Goal: Task Accomplishment & Management: Complete application form

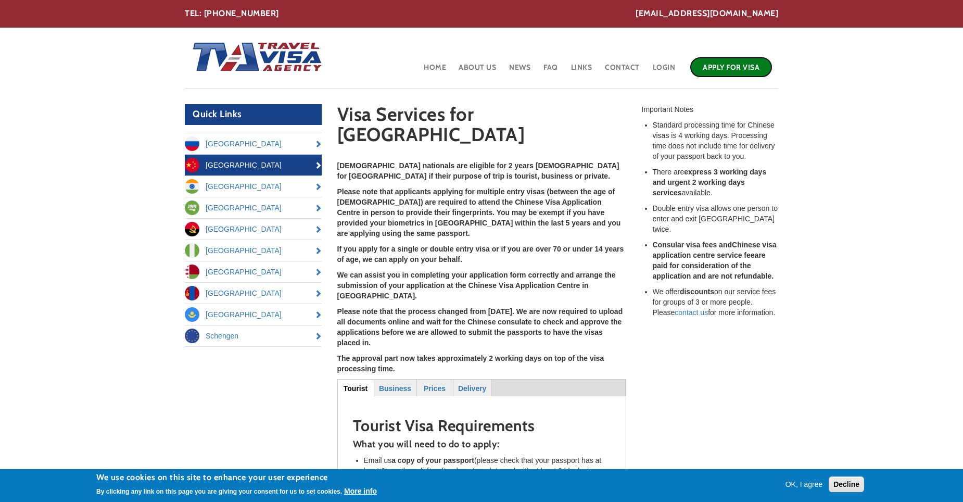
click at [747, 61] on link "Apply for Visa" at bounding box center [731, 67] width 83 height 21
click at [716, 68] on link "Apply for Visa" at bounding box center [731, 67] width 83 height 21
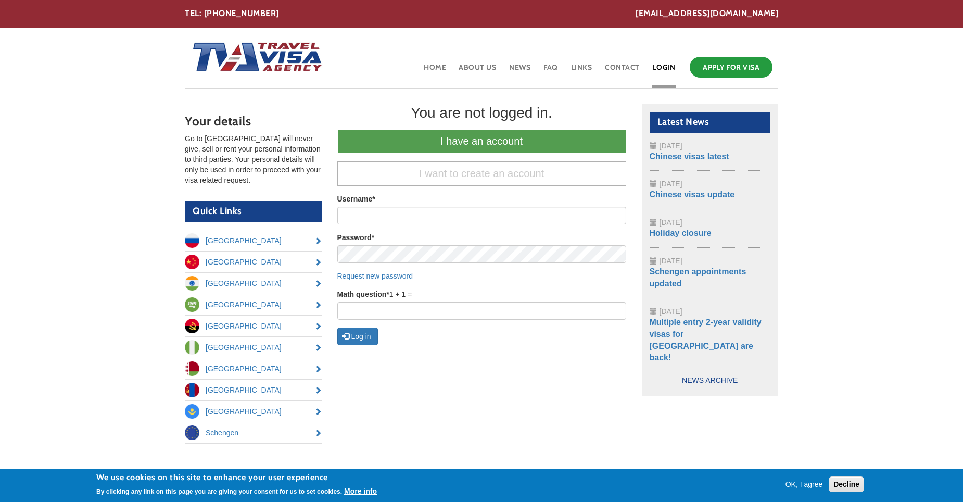
drag, startPoint x: 301, startPoint y: 103, endPoint x: 306, endPoint y: 105, distance: 5.4
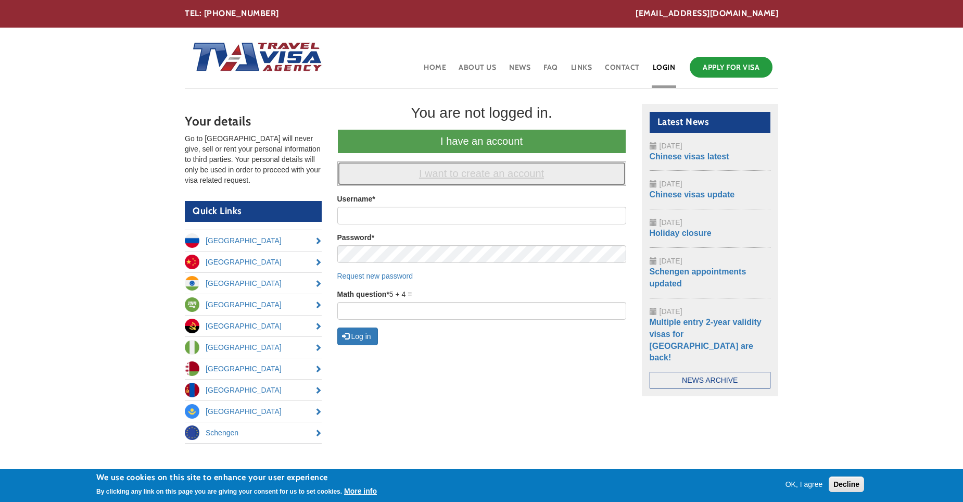
click at [508, 173] on link "I want to create an account" at bounding box center [481, 173] width 289 height 24
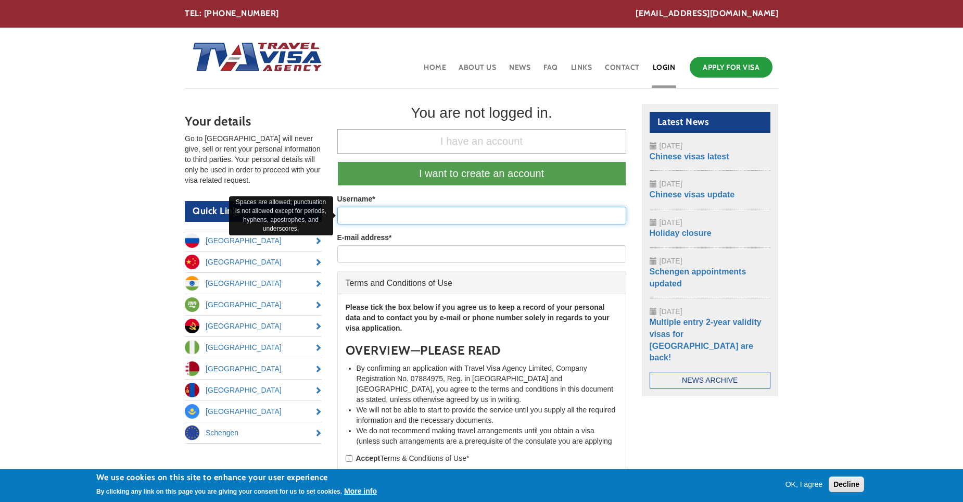
click at [479, 212] on input "Username *" at bounding box center [481, 216] width 289 height 18
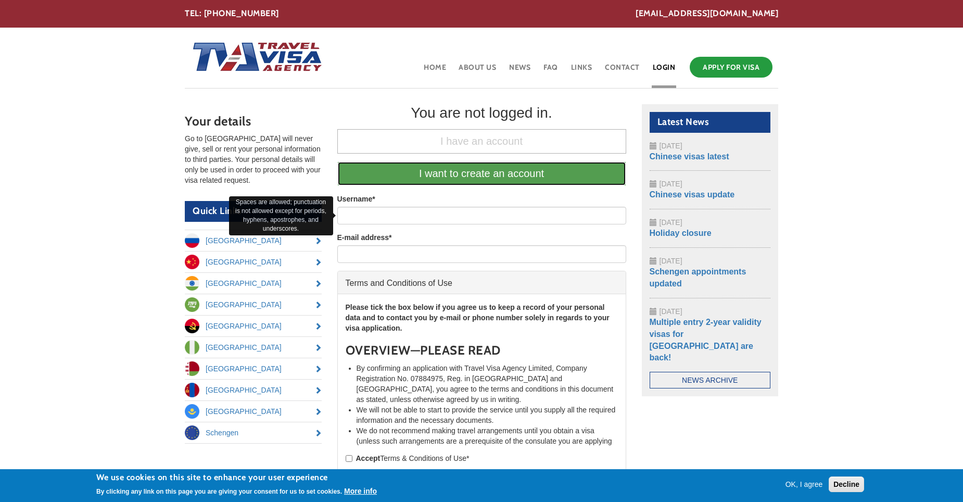
click at [483, 168] on link "I want to create an account" at bounding box center [481, 173] width 289 height 24
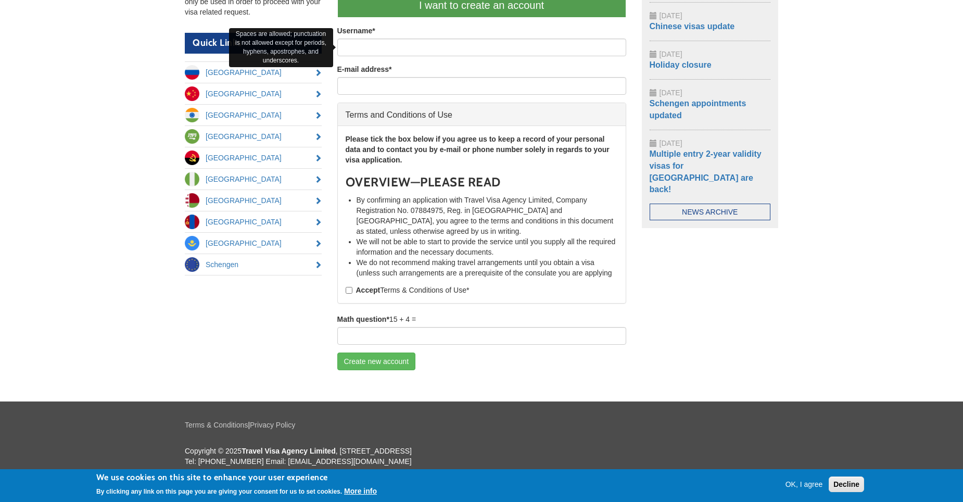
scroll to position [169, 0]
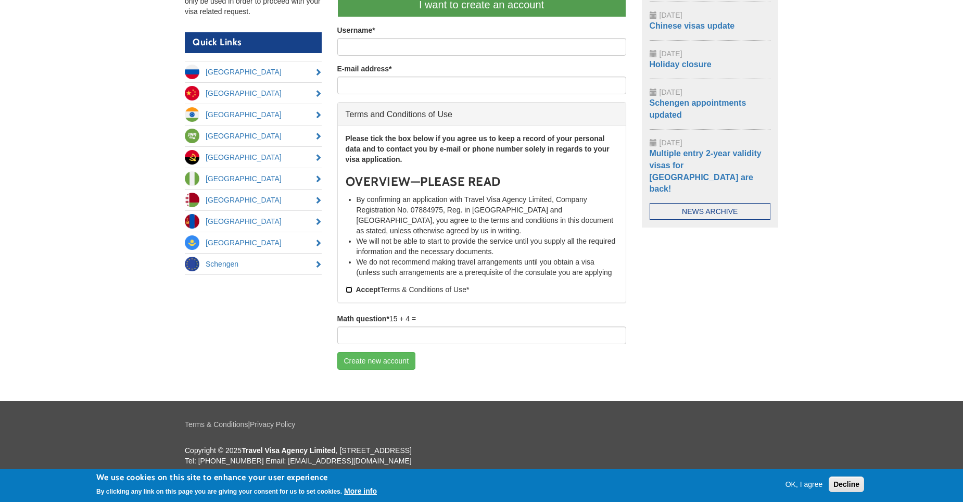
drag, startPoint x: 347, startPoint y: 288, endPoint x: 363, endPoint y: 288, distance: 16.1
click at [348, 288] on input "Accept Terms & Conditions of Use *" at bounding box center [349, 289] width 7 height 7
checkbox input "true"
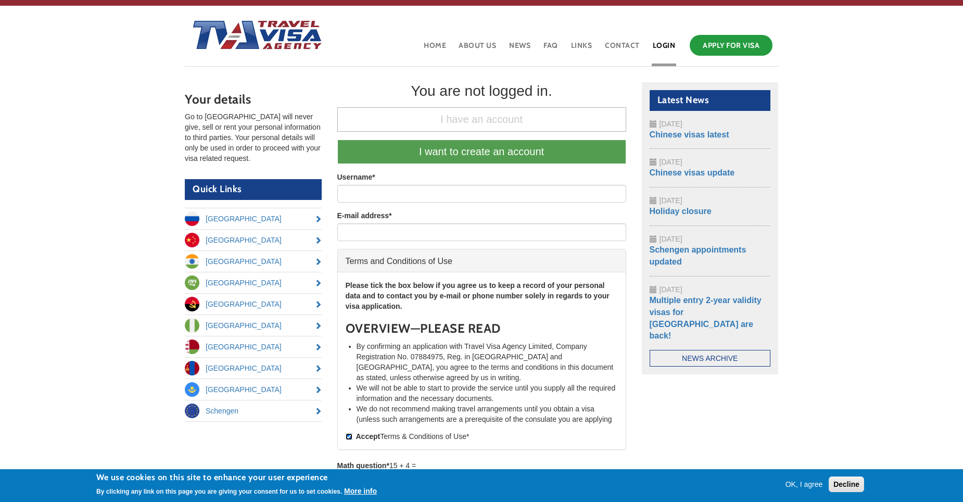
scroll to position [0, 0]
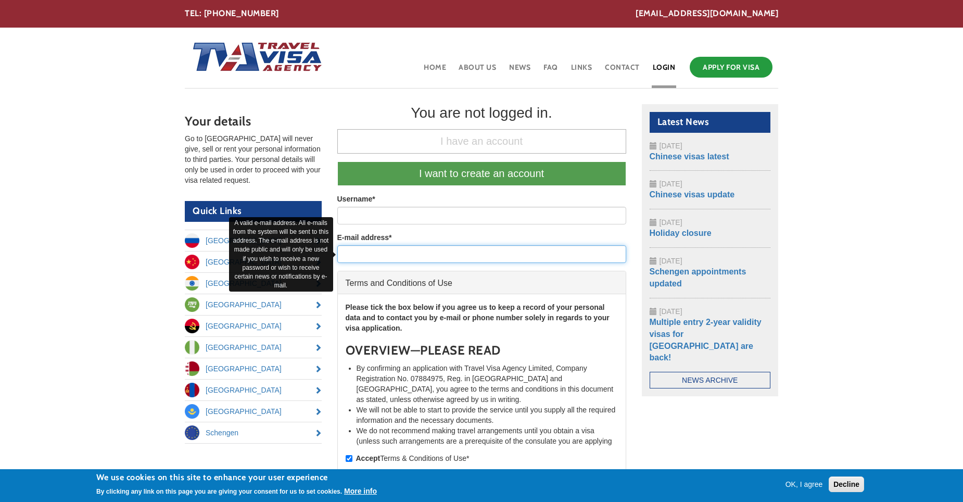
click at [463, 254] on input "E-mail address *" at bounding box center [481, 254] width 289 height 18
type input "access2hashemi@gmail.com"
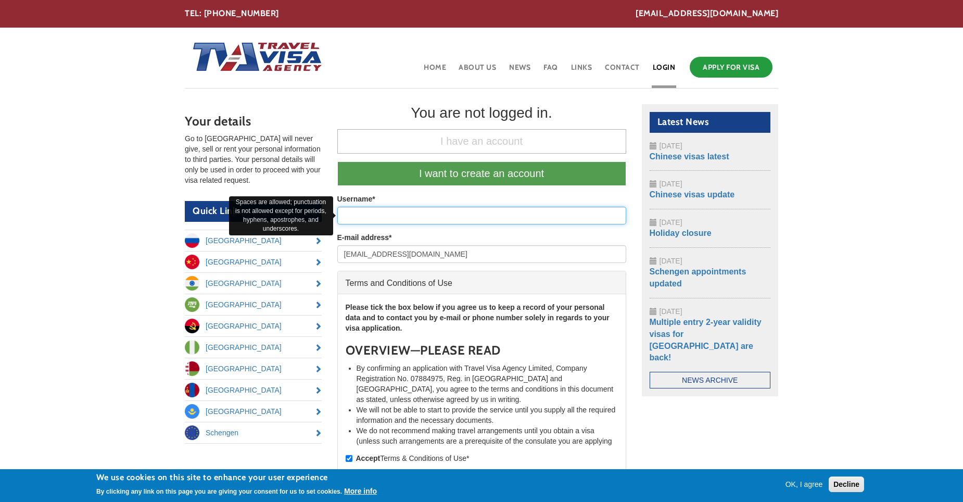
click at [450, 218] on input "Username *" at bounding box center [481, 216] width 289 height 18
type input "[PERSON_NAME]"
click at [554, 198] on div "Username * Aziz Hashemi" at bounding box center [481, 209] width 289 height 31
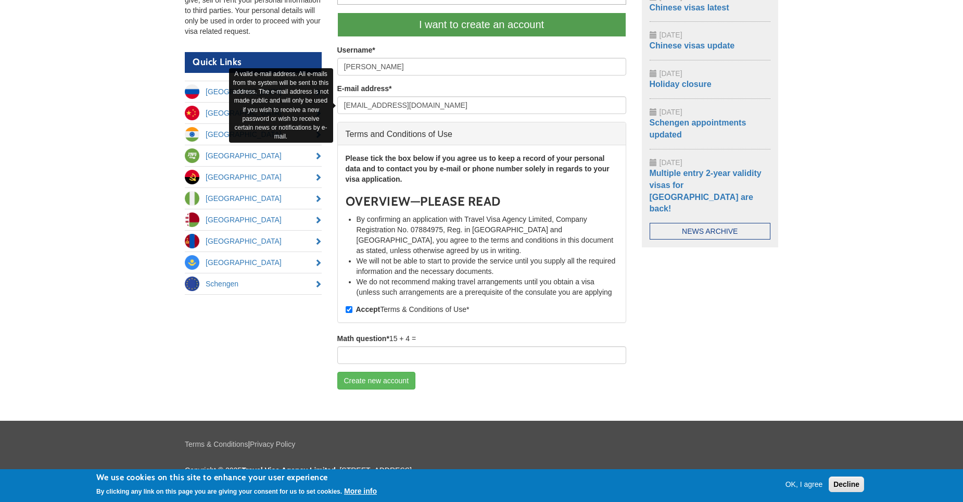
scroll to position [169, 0]
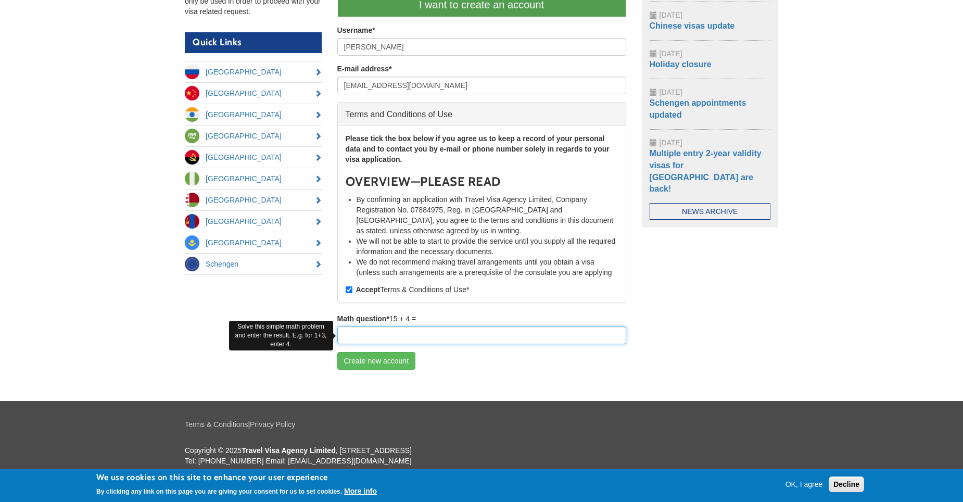
click at [420, 328] on input "Math question *" at bounding box center [481, 335] width 289 height 18
type input "19"
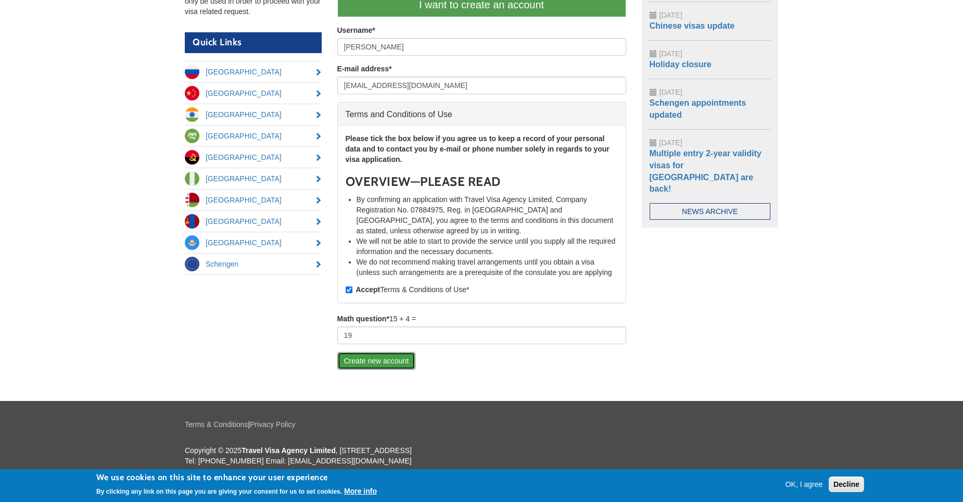
click at [380, 357] on button "Create new account" at bounding box center [376, 361] width 79 height 18
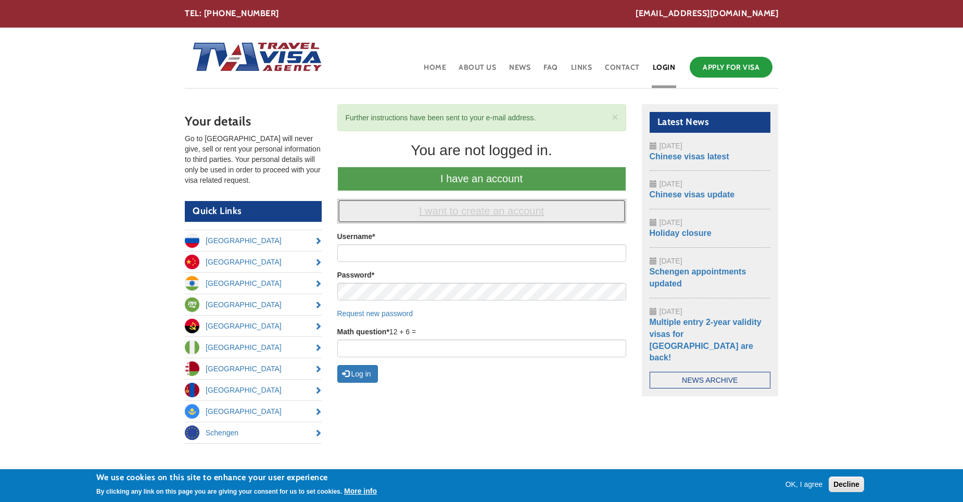
click at [476, 212] on link "I want to create an account" at bounding box center [481, 211] width 289 height 24
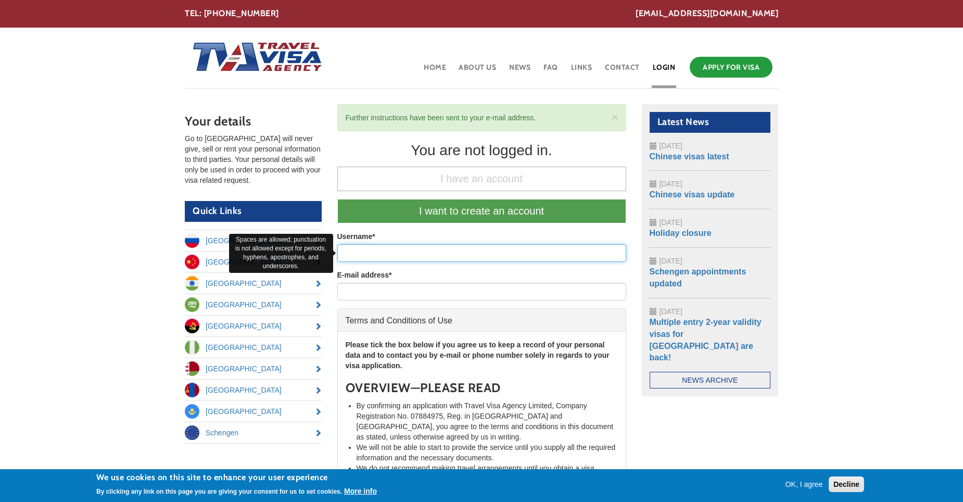
click at [481, 257] on input "Username *" at bounding box center [481, 253] width 289 height 18
type input "Aziz Hashemi"
type input "[EMAIL_ADDRESS][DOMAIN_NAME]"
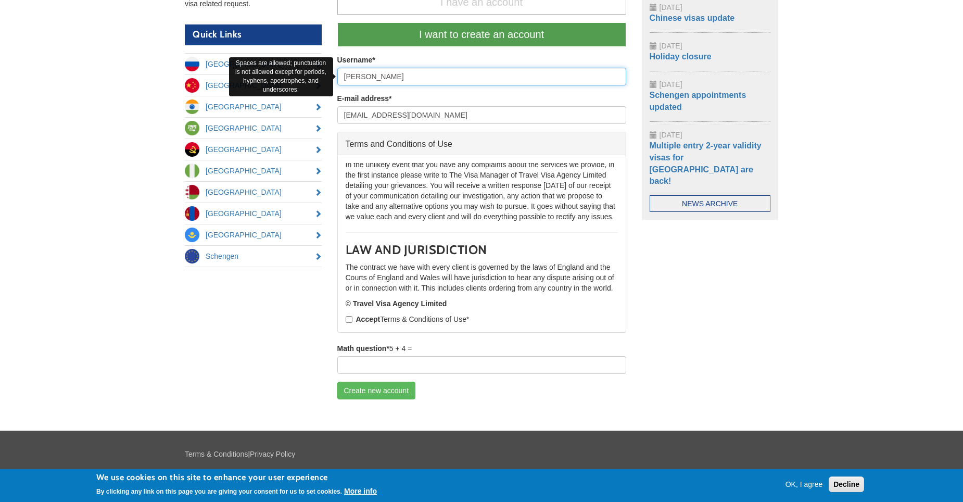
scroll to position [206, 0]
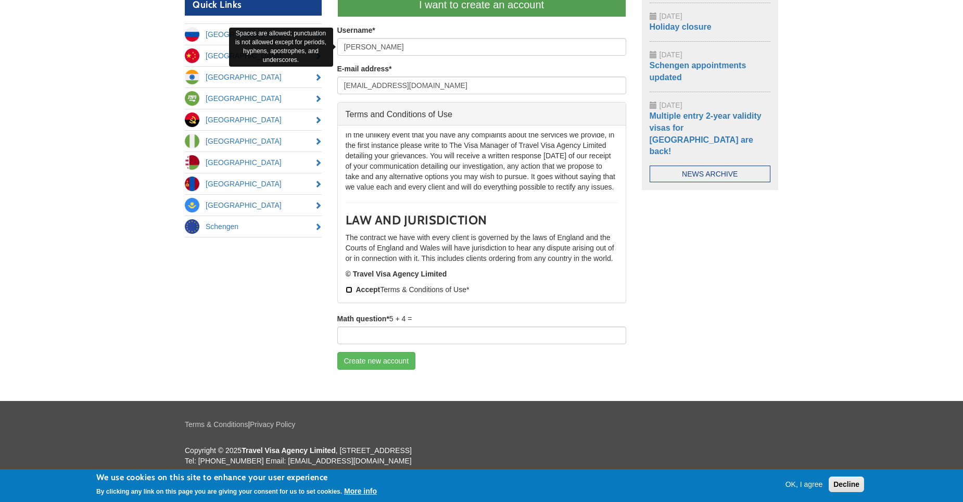
click at [349, 287] on input "Accept Terms & Conditions of Use *" at bounding box center [349, 289] width 7 height 7
checkbox input "true"
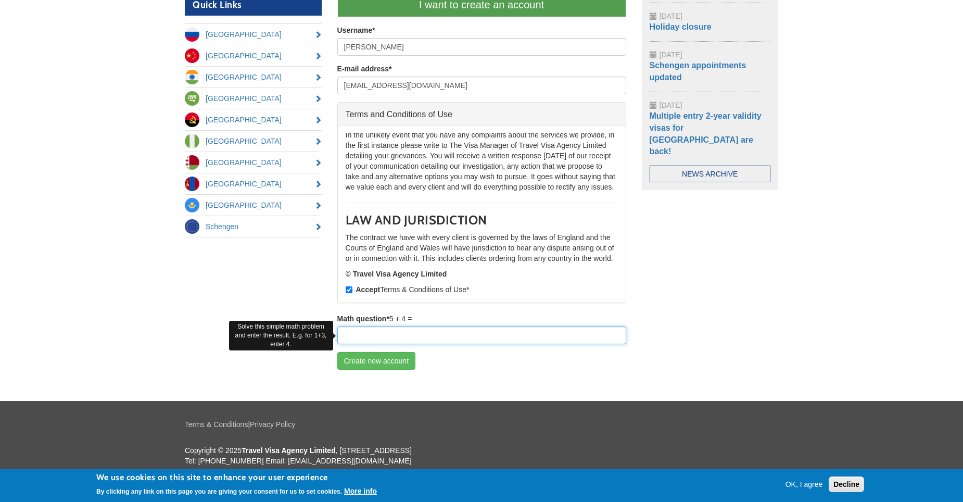
click at [426, 335] on input "Math question *" at bounding box center [481, 335] width 289 height 18
type input "9"
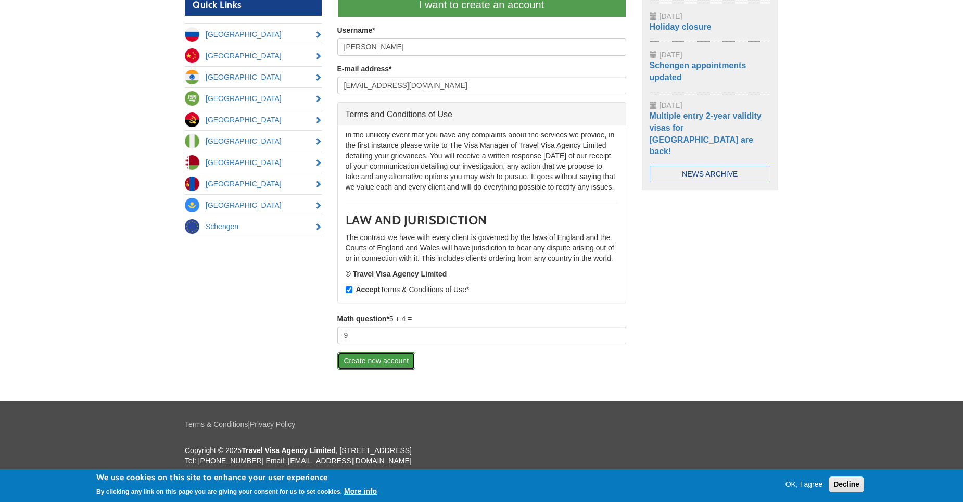
click at [384, 362] on button "Create new account" at bounding box center [376, 361] width 79 height 18
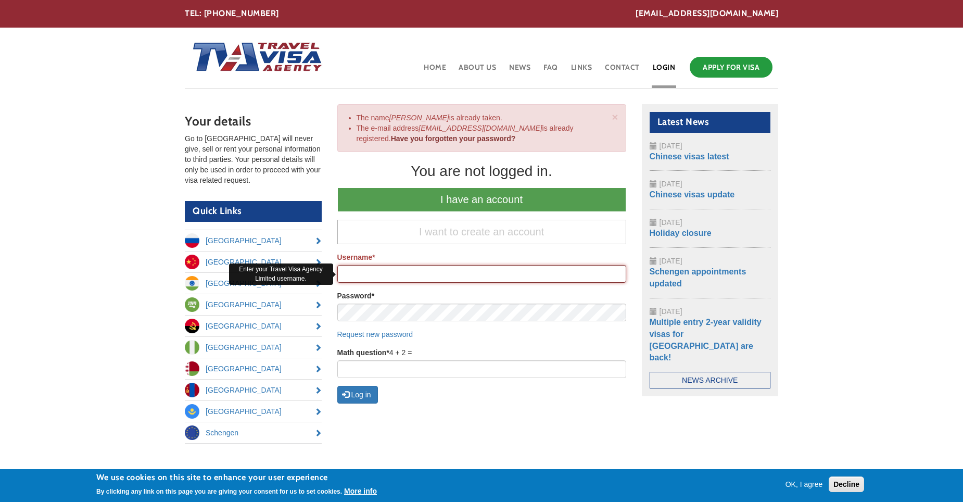
click at [428, 272] on input "Username *" at bounding box center [481, 274] width 289 height 18
type input "[PERSON_NAME]"
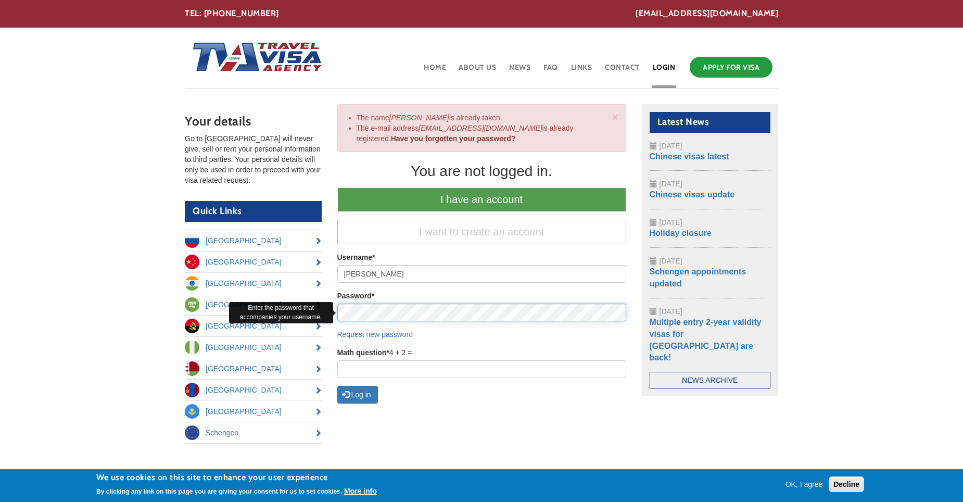
click at [337, 386] on button "Log in" at bounding box center [357, 395] width 41 height 18
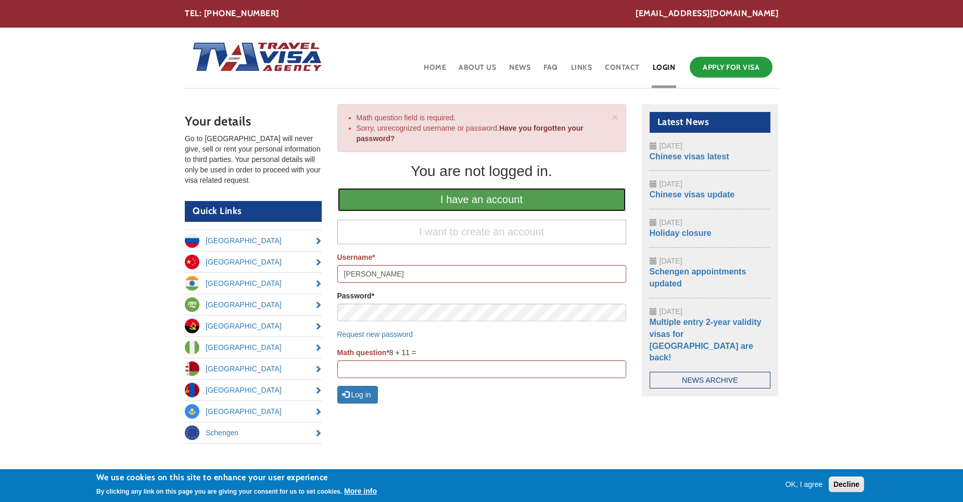
click at [464, 202] on link "I have an account" at bounding box center [481, 199] width 289 height 24
click at [665, 65] on link "Login" at bounding box center [664, 71] width 25 height 34
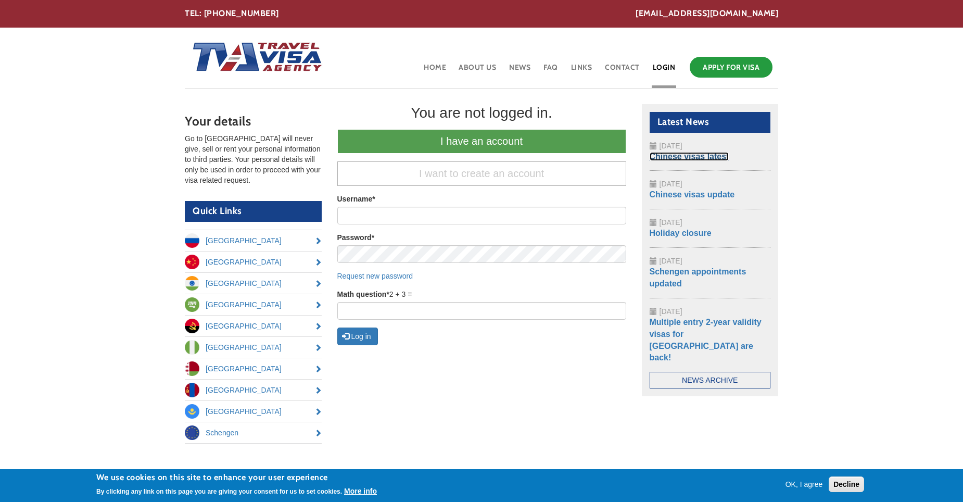
click at [720, 157] on link "Chinese visas latest" at bounding box center [690, 156] width 80 height 9
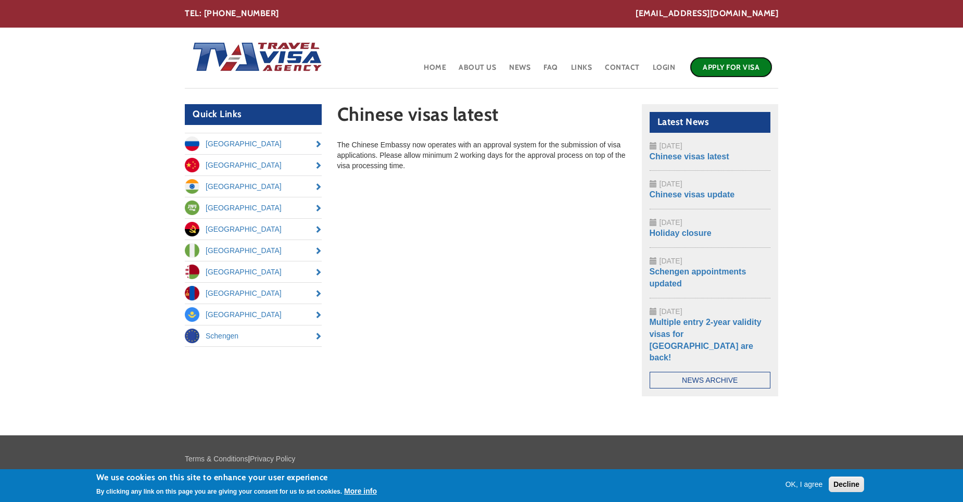
click at [735, 68] on link "Apply for Visa" at bounding box center [731, 67] width 83 height 21
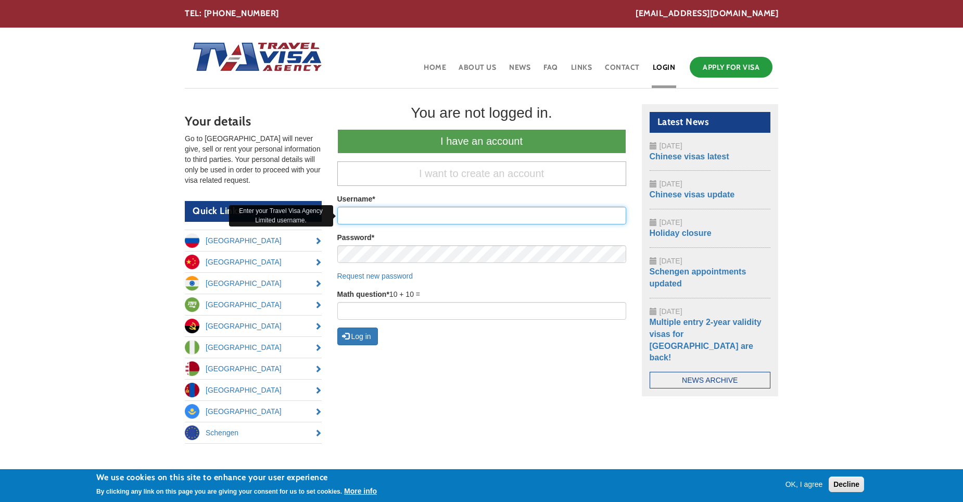
click at [420, 213] on input "Username *" at bounding box center [481, 216] width 289 height 18
type input "Aziz Hashemi"
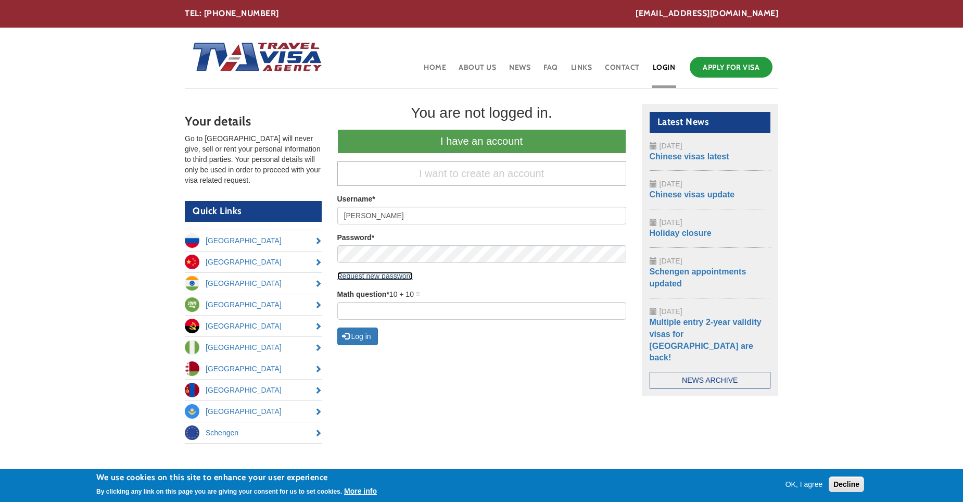
click at [399, 274] on link "Request new password" at bounding box center [375, 276] width 76 height 8
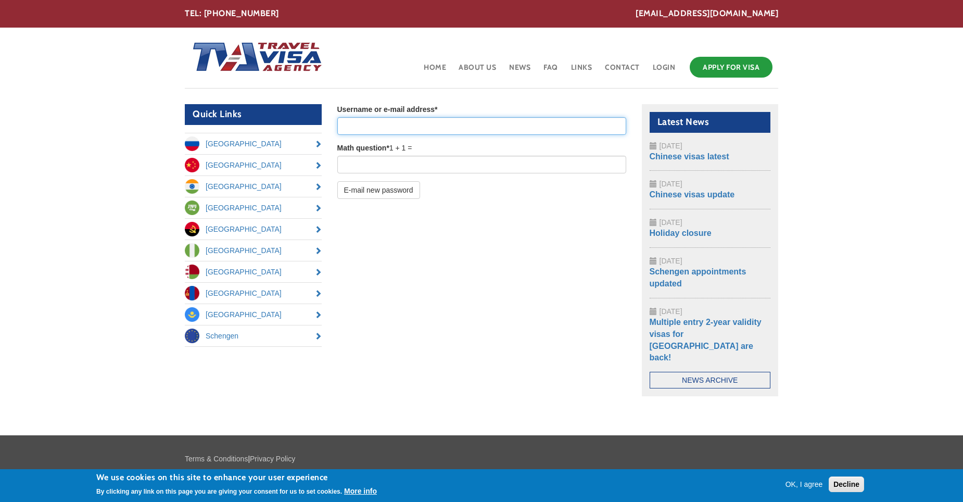
click at [447, 122] on input "Username or e-mail address *" at bounding box center [481, 126] width 289 height 18
type input "[EMAIL_ADDRESS][DOMAIN_NAME]"
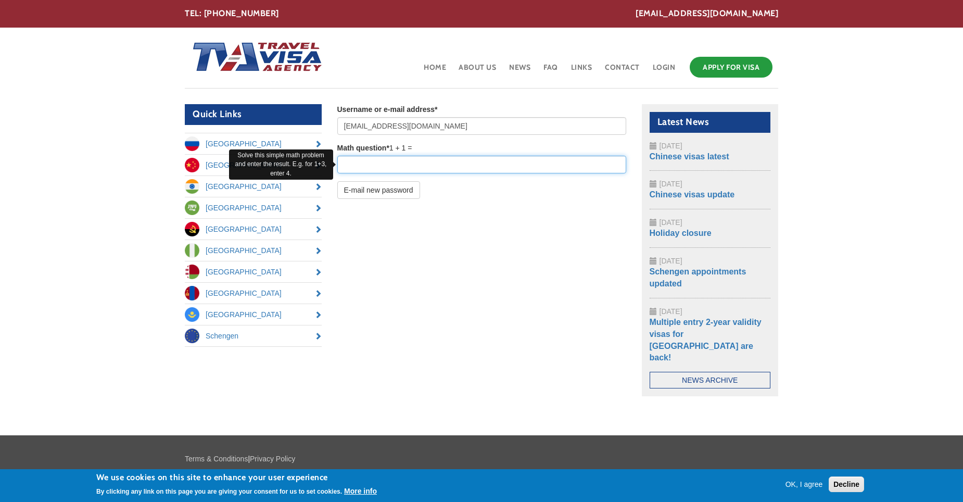
click at [431, 168] on input "Math question *" at bounding box center [481, 165] width 289 height 18
type input "2"
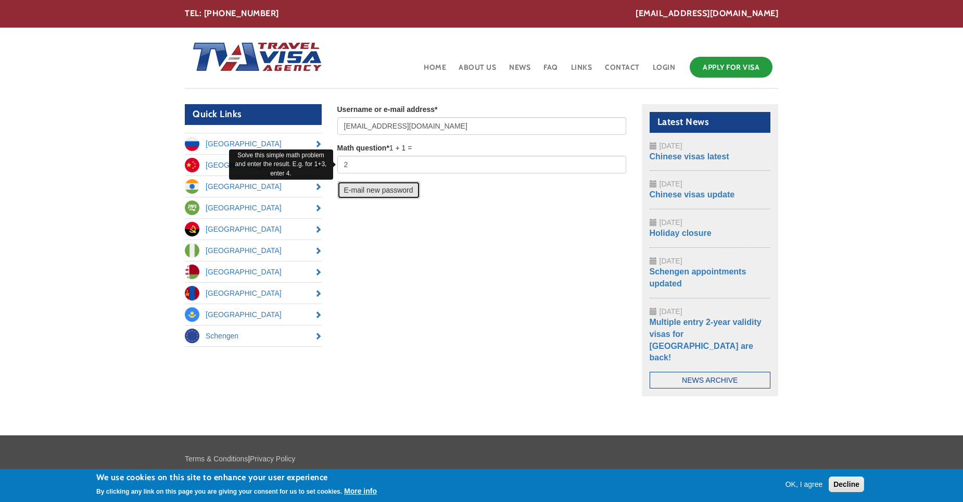
click at [388, 194] on button "E-mail new password" at bounding box center [378, 190] width 83 height 18
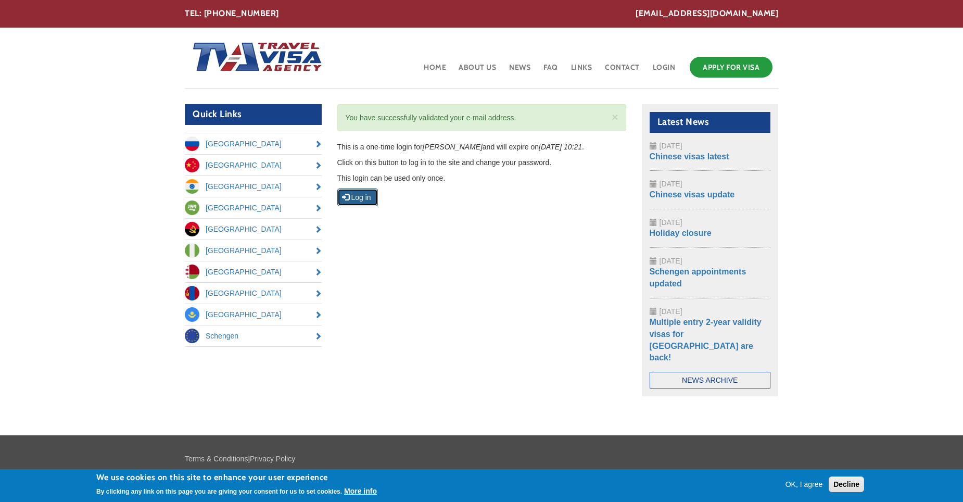
click at [365, 196] on button "Log in" at bounding box center [357, 197] width 41 height 18
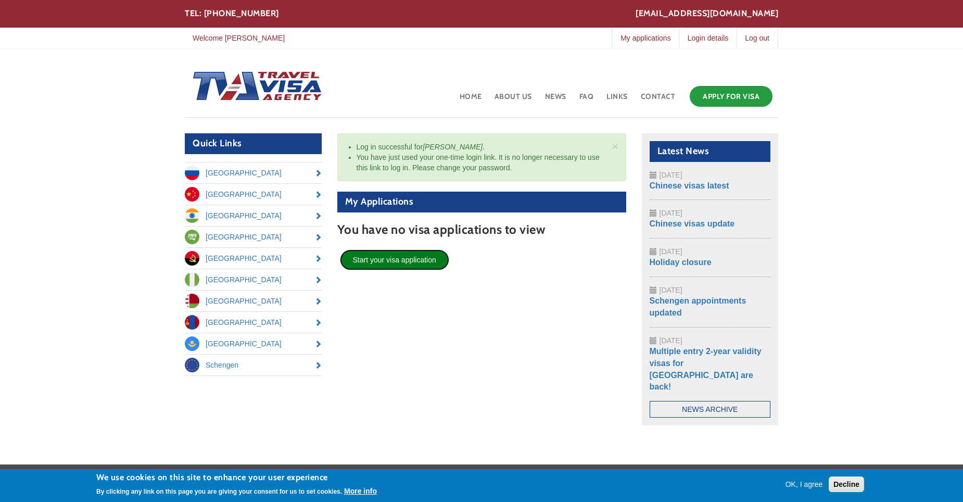
click at [400, 265] on link "Start your visa application" at bounding box center [394, 259] width 109 height 21
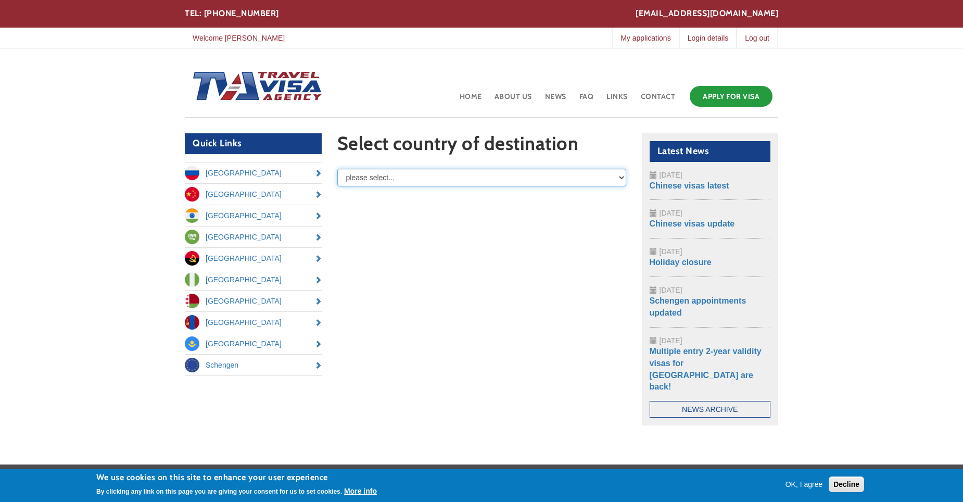
click at [465, 174] on select "please select... Russia Angola Azerbaijan Belarus China India Kazakhstan Mongol…" at bounding box center [481, 178] width 289 height 18
click at [610, 136] on h1 "Select country of destination" at bounding box center [481, 146] width 289 height 26
click at [467, 179] on select "please select... Russia Angola Azerbaijan Belarus China India Kazakhstan Mongol…" at bounding box center [481, 178] width 289 height 18
click at [337, 169] on select "please select... Russia Angola Azerbaijan Belarus China India Kazakhstan Mongol…" at bounding box center [481, 178] width 289 height 18
click at [524, 181] on select "please select... Russia Angola Azerbaijan Belarus China India Kazakhstan Mongol…" at bounding box center [481, 178] width 289 height 18
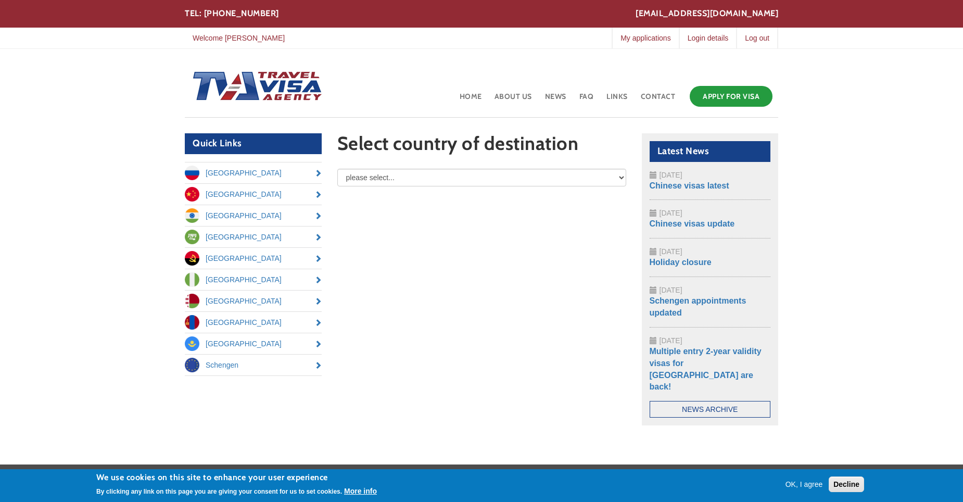
click at [608, 133] on h1 "Select country of destination" at bounding box center [481, 146] width 289 height 26
click at [475, 172] on select "please select... Russia Angola Azerbaijan Belarus China India Kazakhstan Mongol…" at bounding box center [481, 178] width 289 height 18
click at [337, 169] on select "please select... Russia Angola Azerbaijan Belarus China India Kazakhstan Mongol…" at bounding box center [481, 178] width 289 height 18
click at [427, 254] on div "Quick Links Russia China India Saudi Arabia Angola Nigeria Belarus Mongolia Kaz…" at bounding box center [481, 287] width 609 height 308
click at [454, 178] on select "please select... Russia Angola Azerbaijan Belarus China India Kazakhstan Mongol…" at bounding box center [481, 178] width 289 height 18
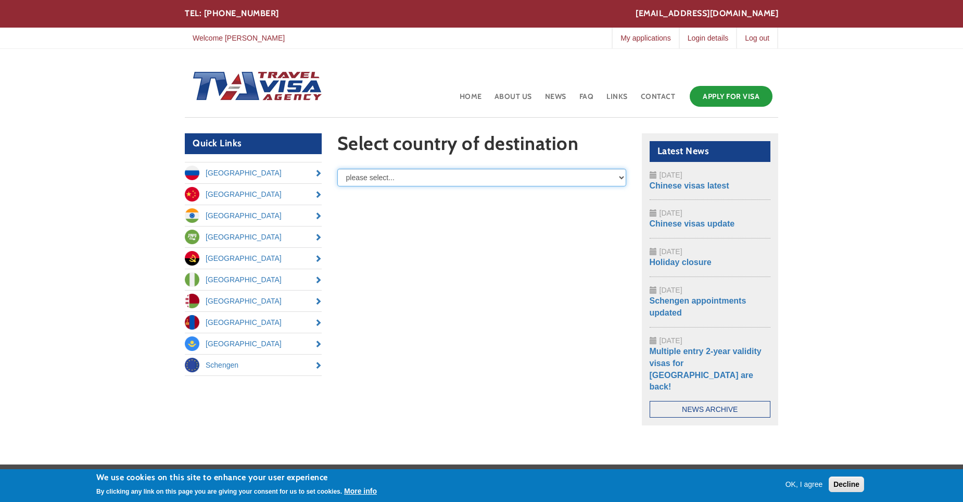
click at [337, 169] on select "please select... Russia Angola Azerbaijan Belarus China India Kazakhstan Mongol…" at bounding box center [481, 178] width 289 height 18
click at [440, 182] on select "please select... Russia Angola Azerbaijan Belarus China India Kazakhstan Mongol…" at bounding box center [481, 178] width 289 height 18
select select "/node/add/basic-visa-application/field_destination/China"
click at [337, 169] on select "please select... Russia Angola Azerbaijan Belarus China India Kazakhstan Mongol…" at bounding box center [481, 178] width 289 height 18
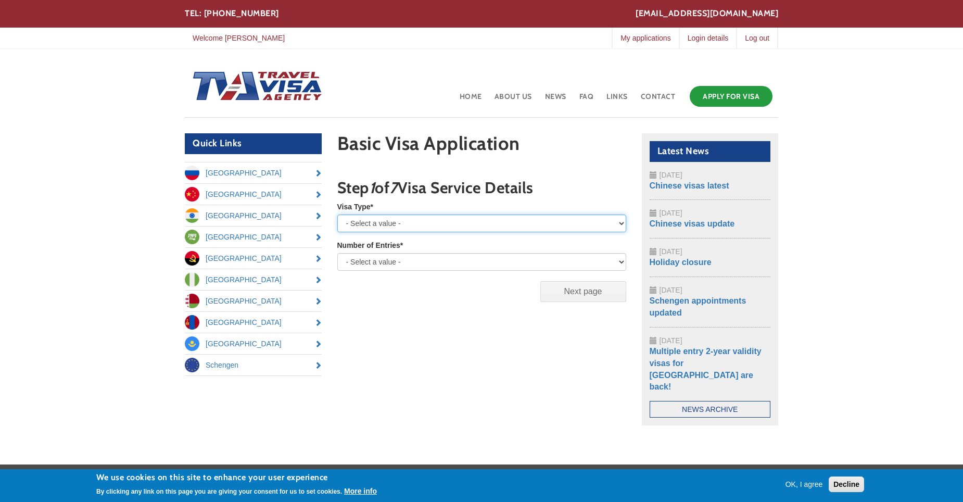
click at [421, 220] on select "- Select a value - Tourist Business Private Student Humanitarian Work Pilot/Cre…" at bounding box center [481, 223] width 289 height 18
select select "Tourist"
click at [337, 214] on select "- Select a value - Tourist Business Private Student Humanitarian Work Pilot/Cre…" at bounding box center [481, 223] width 289 height 18
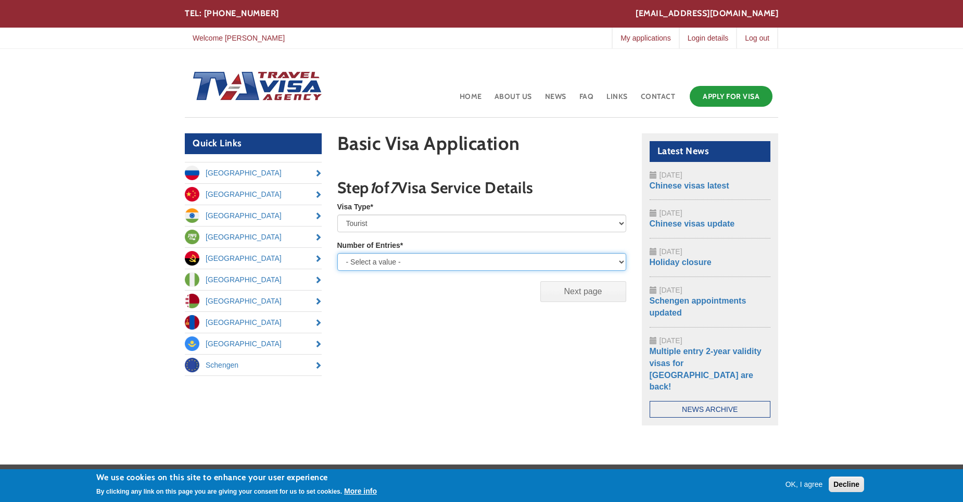
click at [419, 264] on select "- Select a value - Single Entry Double Entry Multiple Entry" at bounding box center [481, 262] width 289 height 18
select select "multiple"
click at [337, 253] on select "- Select a value - Single Entry Double Entry Multiple Entry" at bounding box center [481, 262] width 289 height 18
click at [489, 312] on span "Previous page Next page (active page)" at bounding box center [481, 292] width 289 height 42
click at [590, 290] on input "Next page" at bounding box center [583, 291] width 86 height 21
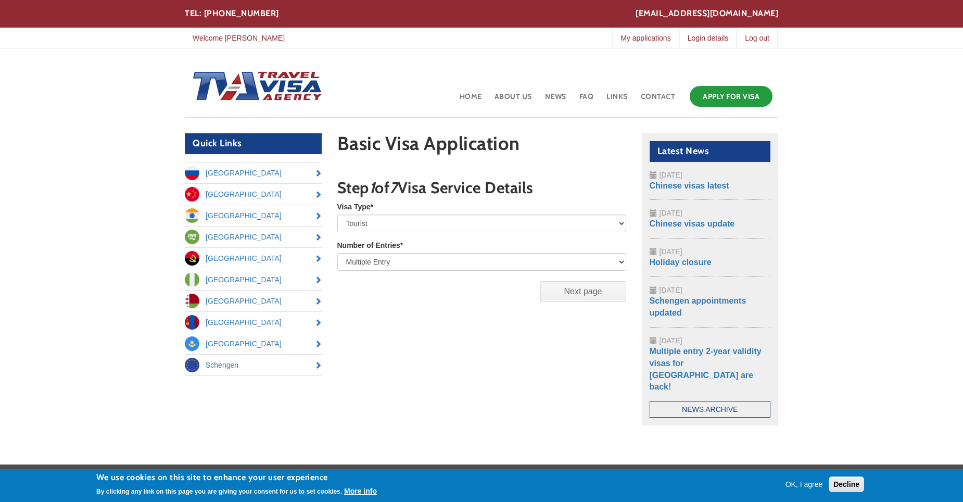
scroll to position [58, 0]
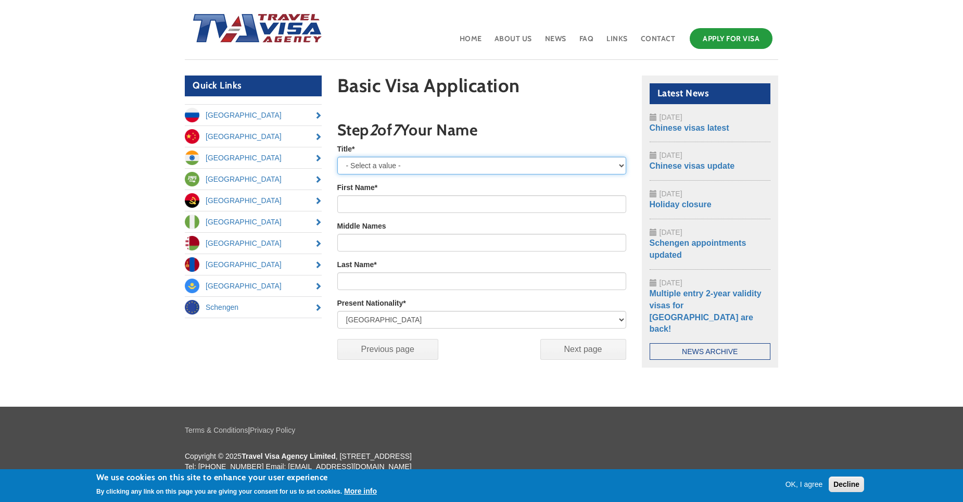
click at [416, 165] on select "- Select a value - Mr Mrs [PERSON_NAME]" at bounding box center [481, 166] width 289 height 18
select select "Mr"
click at [337, 157] on select "- Select a value - Mr Mrs [PERSON_NAME]" at bounding box center [481, 166] width 289 height 18
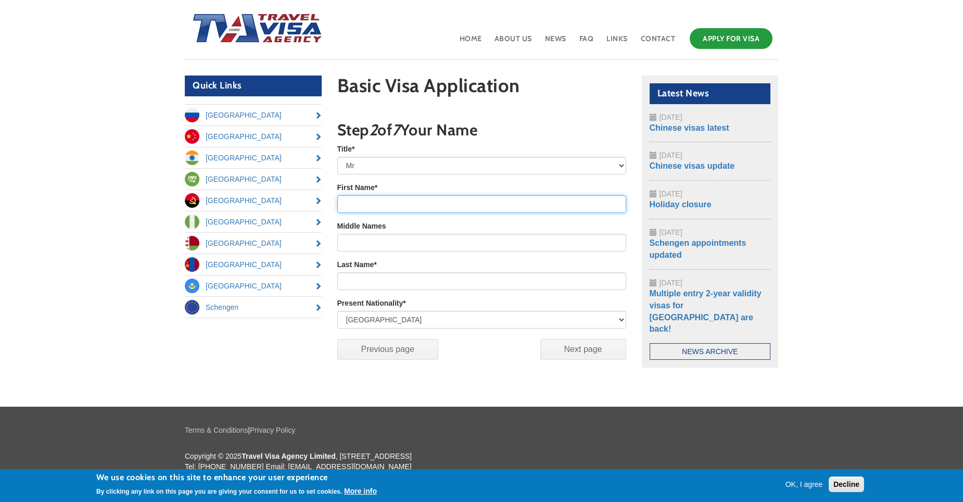
click at [376, 208] on input "First Name *" at bounding box center [481, 204] width 289 height 18
type input "[PERSON_NAME]"
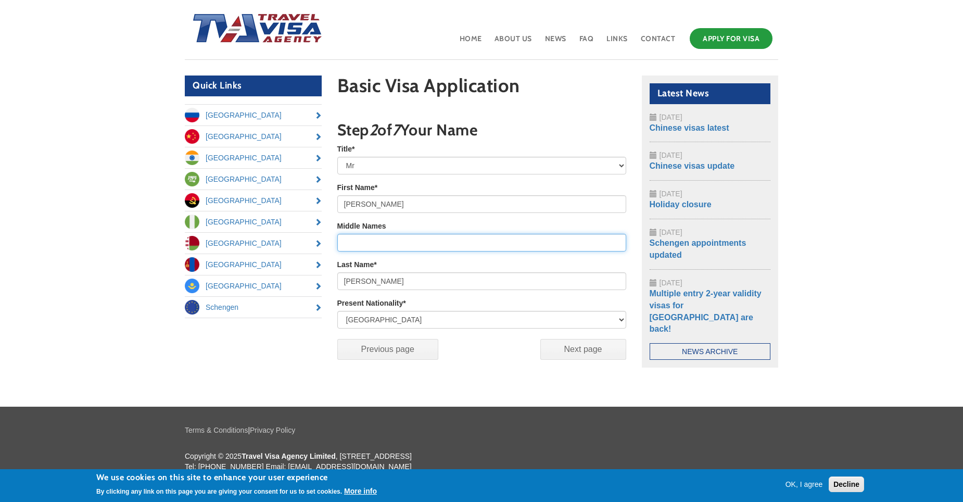
click at [392, 245] on input "Middle Names" at bounding box center [481, 243] width 289 height 18
click at [536, 373] on div "Previous page Next page (active page)" at bounding box center [481, 353] width 289 height 49
click at [396, 241] on input "Middle Names" at bounding box center [481, 243] width 289 height 18
type input "[PERSON_NAME]"
click at [592, 349] on input "Next page" at bounding box center [583, 349] width 86 height 21
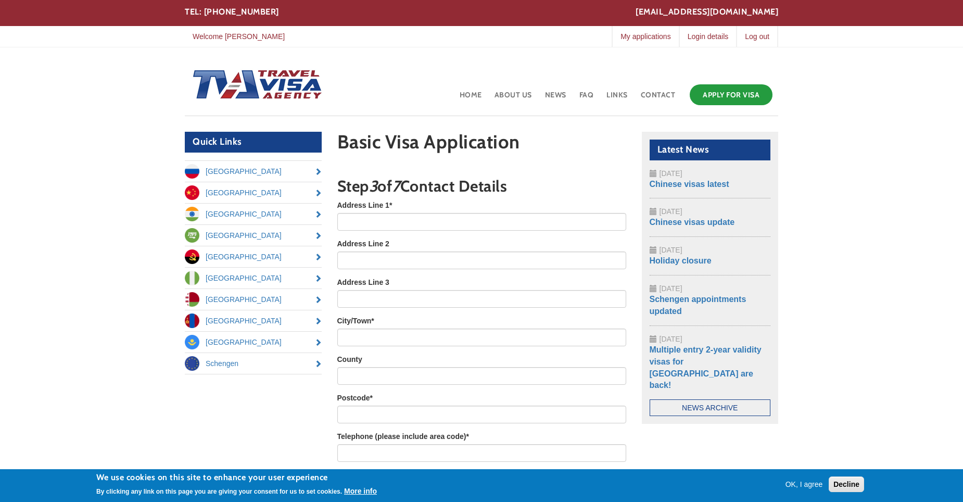
scroll to position [0, 0]
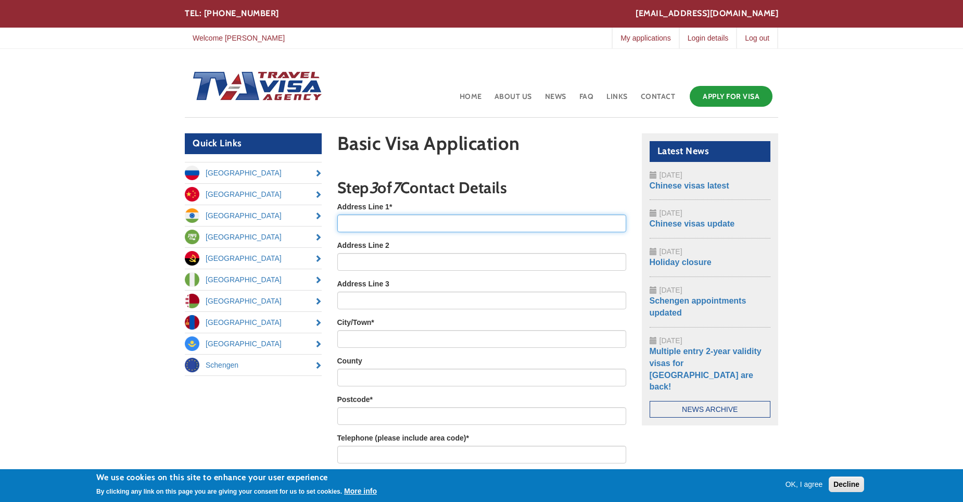
click at [365, 220] on input "Address Line 1 *" at bounding box center [481, 223] width 289 height 18
type input "1 Glebe side"
click at [382, 263] on input "Address Line 2" at bounding box center [481, 262] width 289 height 18
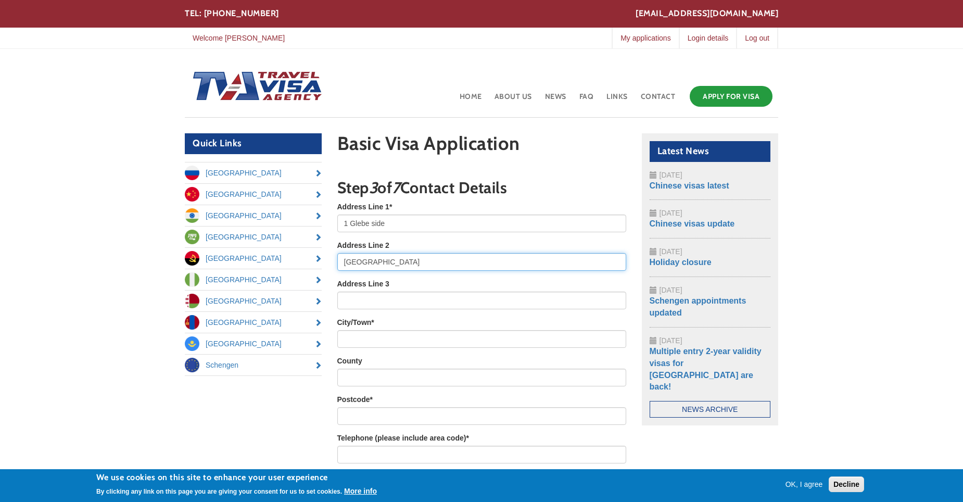
type input "[GEOGRAPHIC_DATA]"
click at [397, 296] on input "Address Line 3" at bounding box center [481, 301] width 289 height 18
click at [385, 342] on input "City/Town *" at bounding box center [481, 339] width 289 height 18
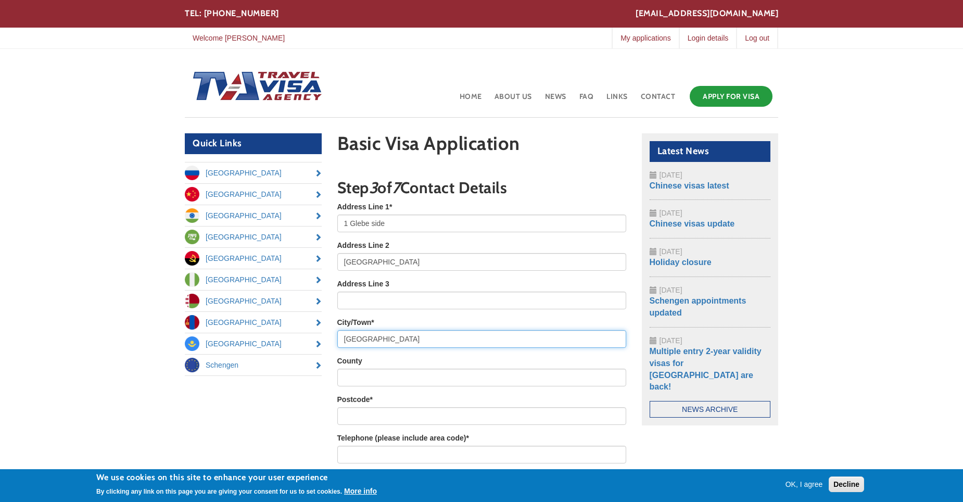
type input "[GEOGRAPHIC_DATA]"
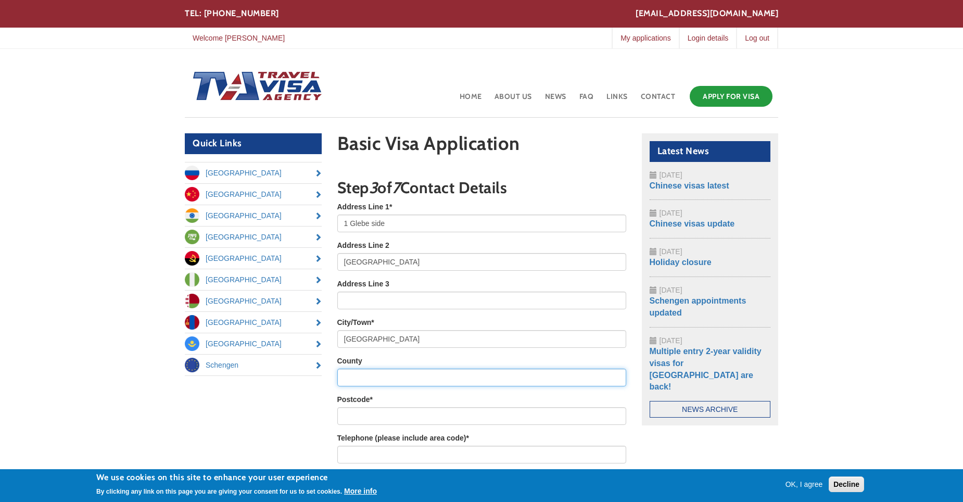
click at [394, 383] on input "County" at bounding box center [481, 378] width 289 height 18
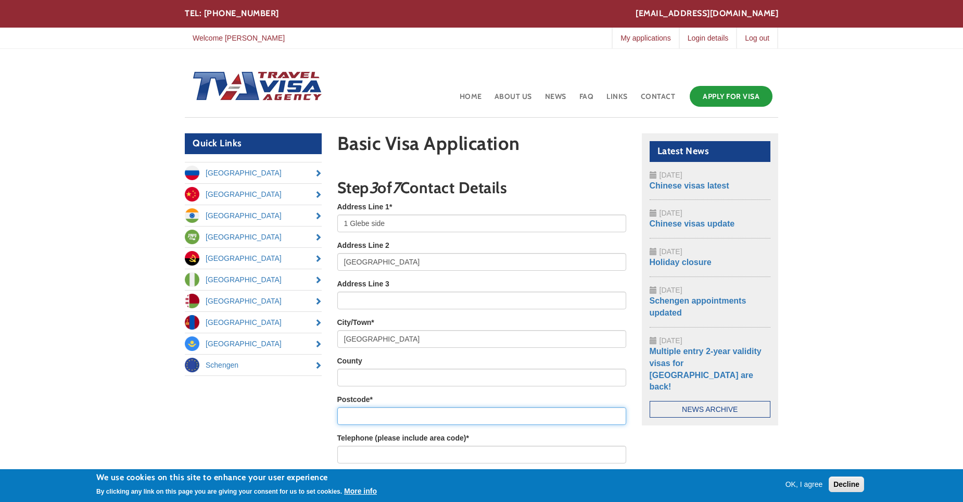
click at [393, 414] on input "Postcode *" at bounding box center [481, 416] width 289 height 18
type input "TW1 1DB"
click at [731, 420] on div "Quick Links [GEOGRAPHIC_DATA] [GEOGRAPHIC_DATA] [GEOGRAPHIC_DATA] [GEOGRAPHIC_D…" at bounding box center [481, 380] width 609 height 495
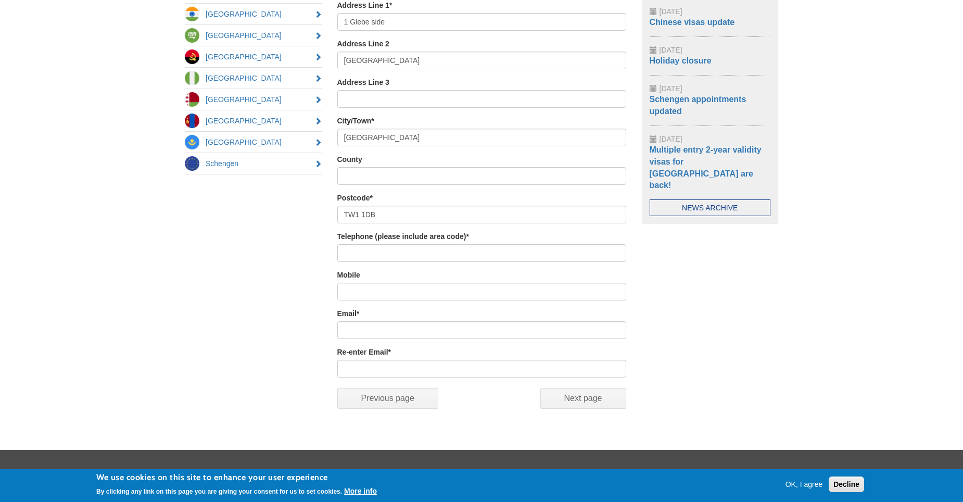
scroll to position [208, 0]
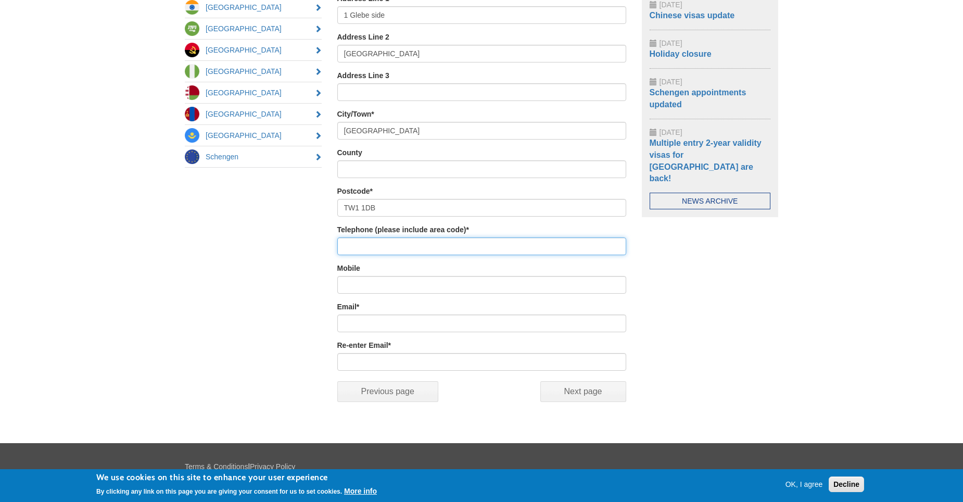
click at [416, 247] on input "Telephone (please include area code) *" at bounding box center [481, 246] width 289 height 18
type input "07715"
type input "570409"
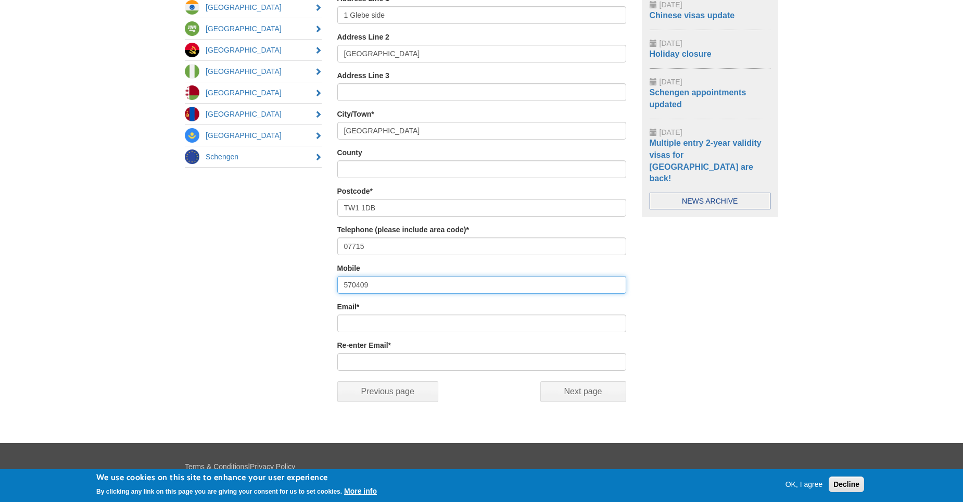
type input "[EMAIL_ADDRESS][DOMAIN_NAME]"
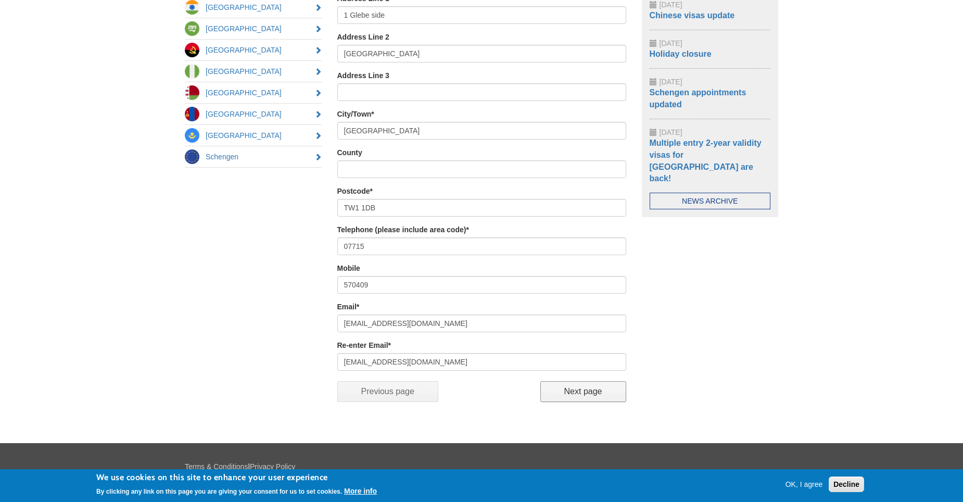
drag, startPoint x: 514, startPoint y: 394, endPoint x: 564, endPoint y: 397, distance: 50.6
click at [515, 394] on span "Previous page Next page (active page)" at bounding box center [481, 392] width 289 height 42
click at [585, 392] on input "Next page" at bounding box center [583, 391] width 86 height 21
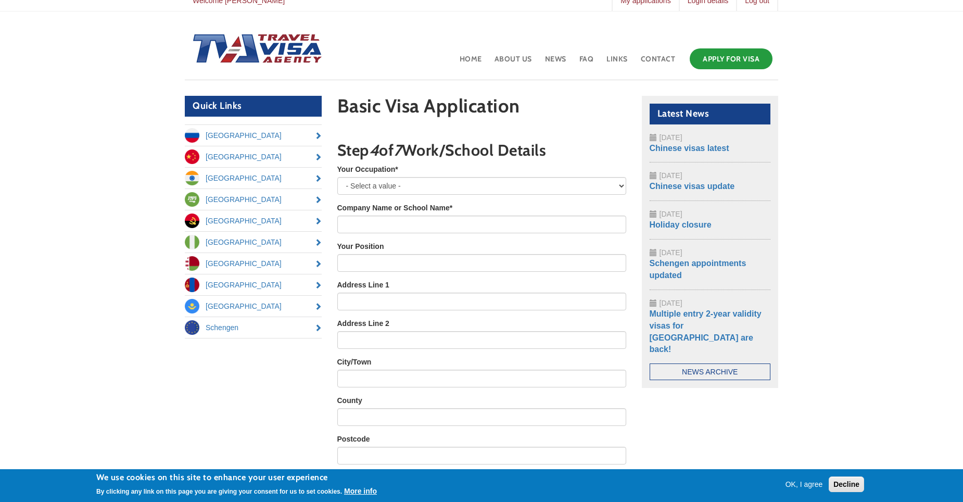
scroll to position [23, 0]
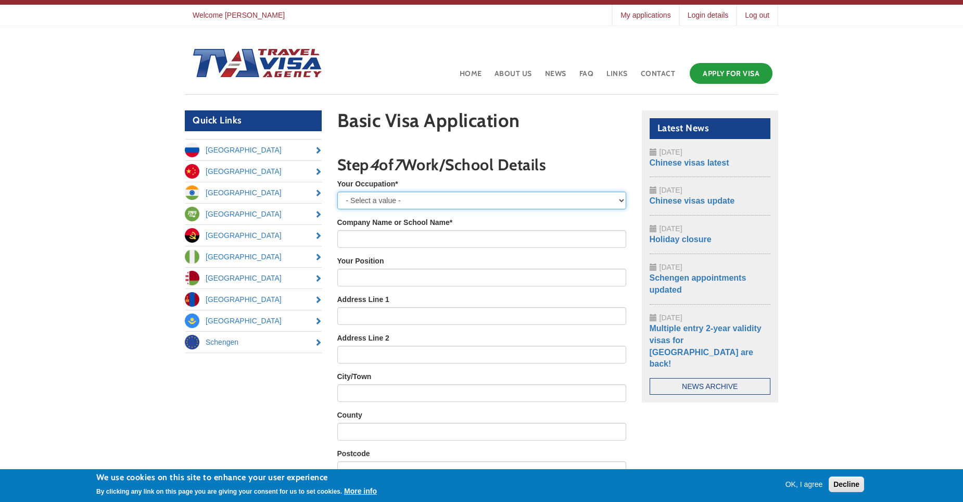
click at [443, 193] on select "- Select a value - Employed Self-Employed Retired Housewife Student Unemployed …" at bounding box center [481, 201] width 289 height 18
select select "Self-Employed"
click at [337, 192] on select "- Select a value - Employed Self-Employed Retired Housewife Student Unemployed …" at bounding box center [481, 201] width 289 height 18
click at [415, 239] on input "Company Name or School Name *" at bounding box center [481, 239] width 289 height 18
type input "Costain Services Ltd"
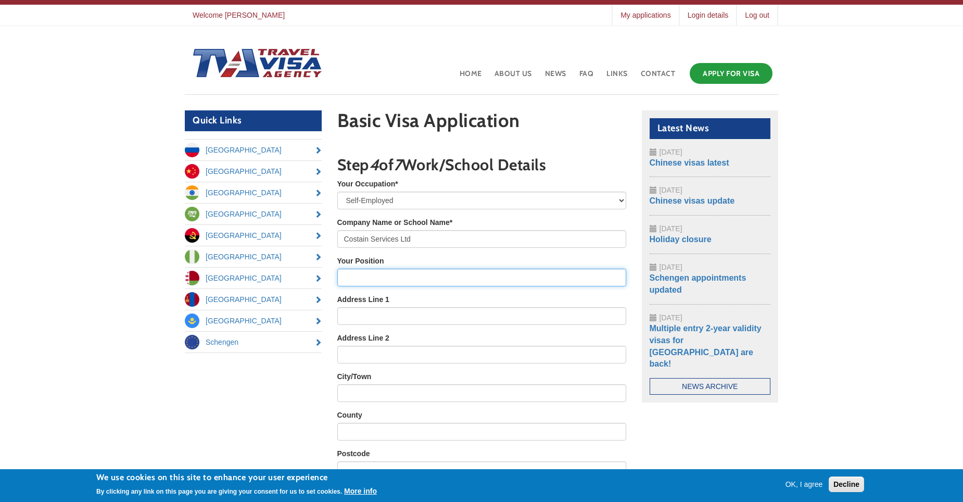
click at [418, 281] on input "Your Position" at bounding box center [481, 278] width 289 height 18
type input "Civil Engineer"
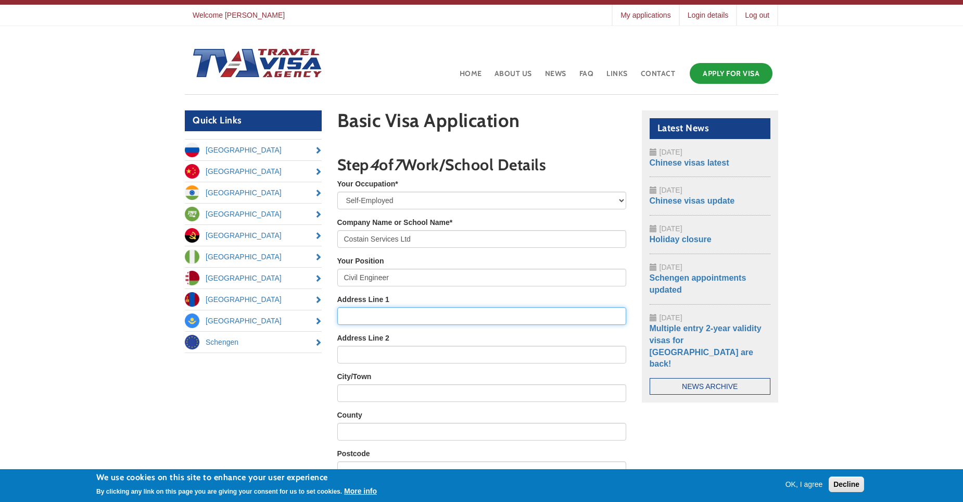
click at [388, 314] on input "Address Line 1" at bounding box center [481, 316] width 289 height 18
type input "1 Glebe side"
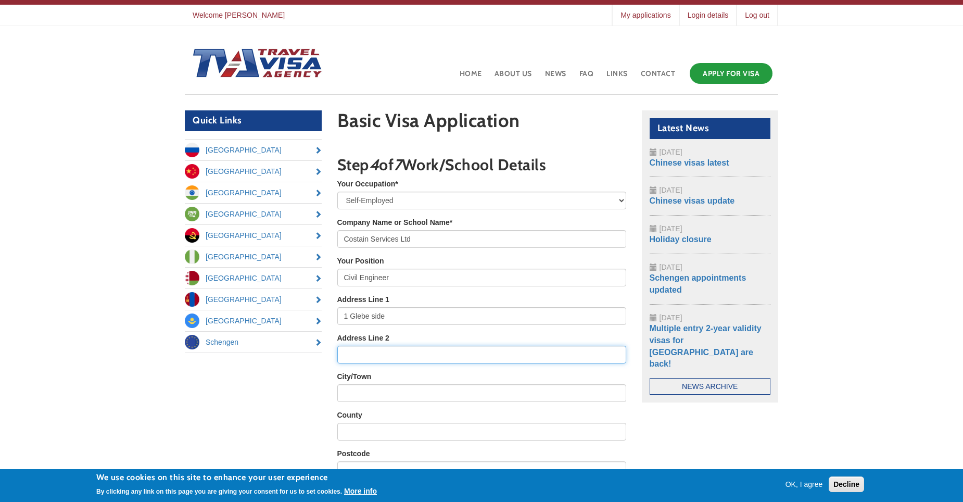
click at [408, 351] on input "Address Line 2" at bounding box center [481, 355] width 289 height 18
click at [366, 355] on input "[GEOGRAPHIC_DATA]" at bounding box center [481, 355] width 289 height 18
type input "[GEOGRAPHIC_DATA]"
drag, startPoint x: 366, startPoint y: 355, endPoint x: 439, endPoint y: 380, distance: 77.7
click at [444, 383] on div "City/Town" at bounding box center [481, 386] width 289 height 31
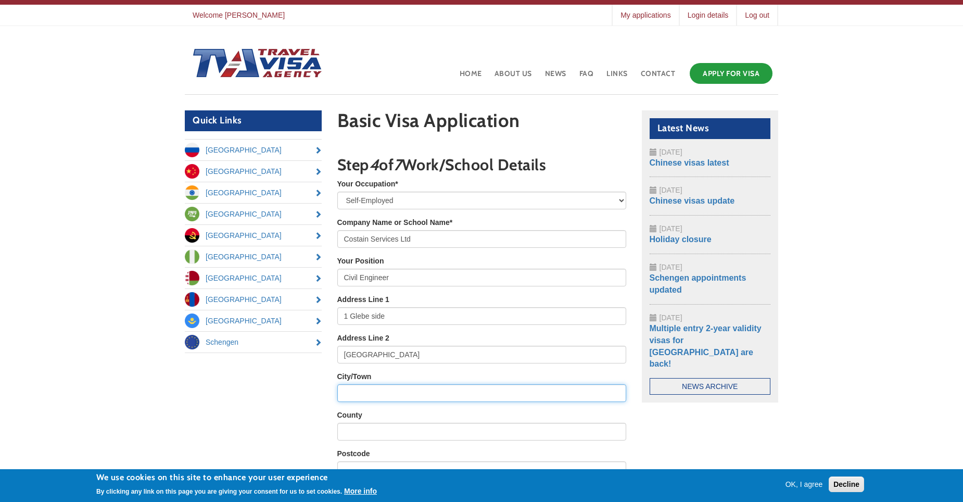
click at [386, 399] on input "City/Town" at bounding box center [481, 393] width 289 height 18
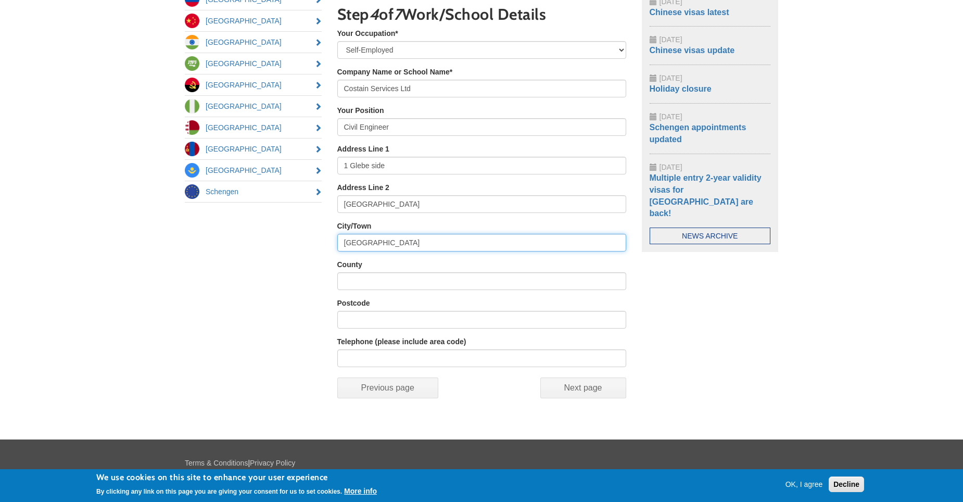
scroll to position [179, 0]
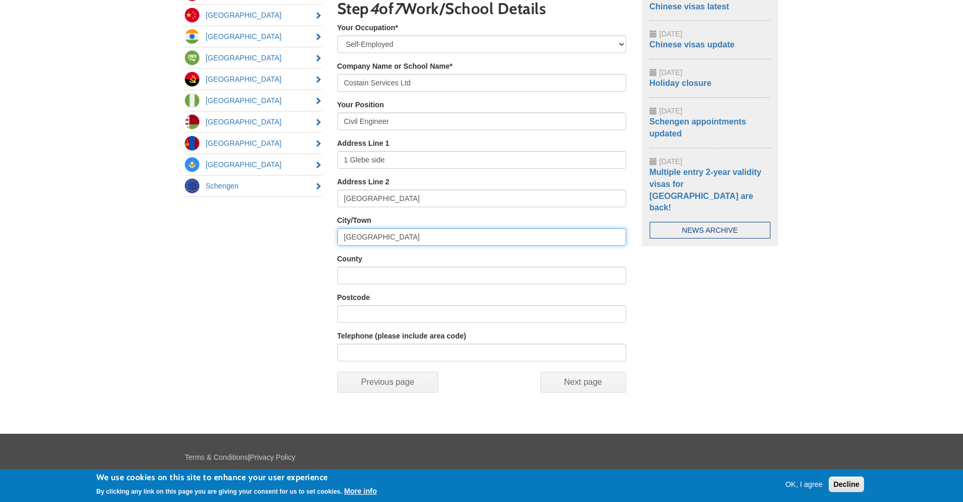
type input "[GEOGRAPHIC_DATA]"
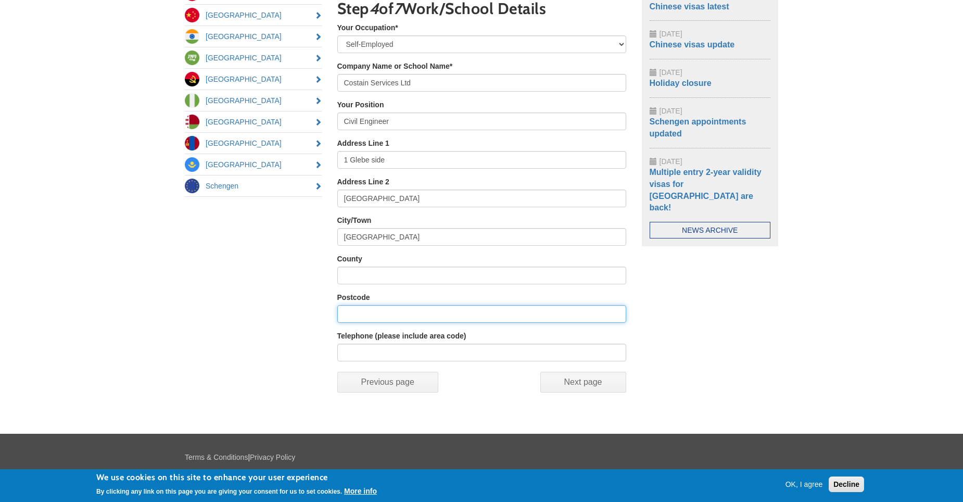
click at [371, 317] on input "Postcode" at bounding box center [481, 314] width 289 height 18
type input "TW1 1DB"
click at [728, 339] on div "Quick Links [GEOGRAPHIC_DATA] [GEOGRAPHIC_DATA] [GEOGRAPHIC_DATA] [GEOGRAPHIC_D…" at bounding box center [481, 182] width 609 height 457
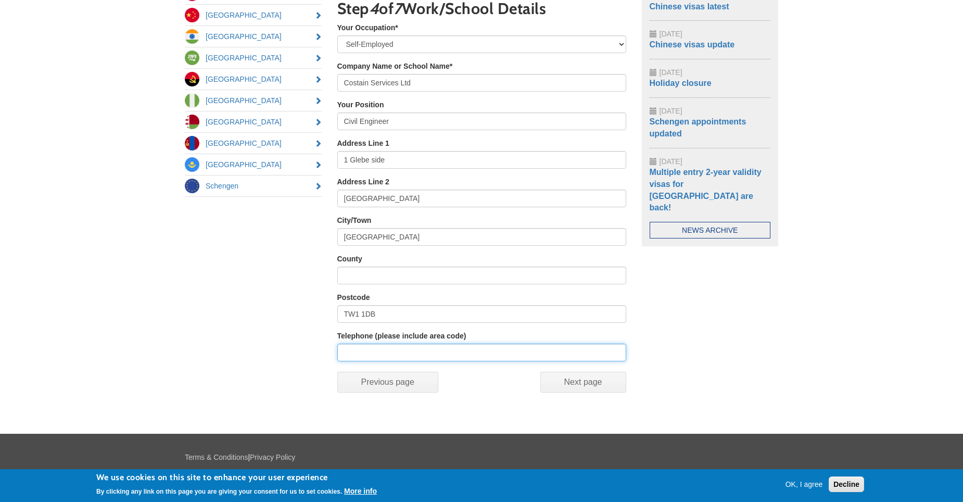
click at [397, 356] on input "Telephone (please include area code)" at bounding box center [481, 353] width 289 height 18
type input "07715570409"
click at [738, 344] on div "Quick Links [GEOGRAPHIC_DATA] [GEOGRAPHIC_DATA] [GEOGRAPHIC_DATA] [GEOGRAPHIC_D…" at bounding box center [481, 182] width 609 height 457
click at [601, 381] on input "Next page" at bounding box center [583, 382] width 86 height 21
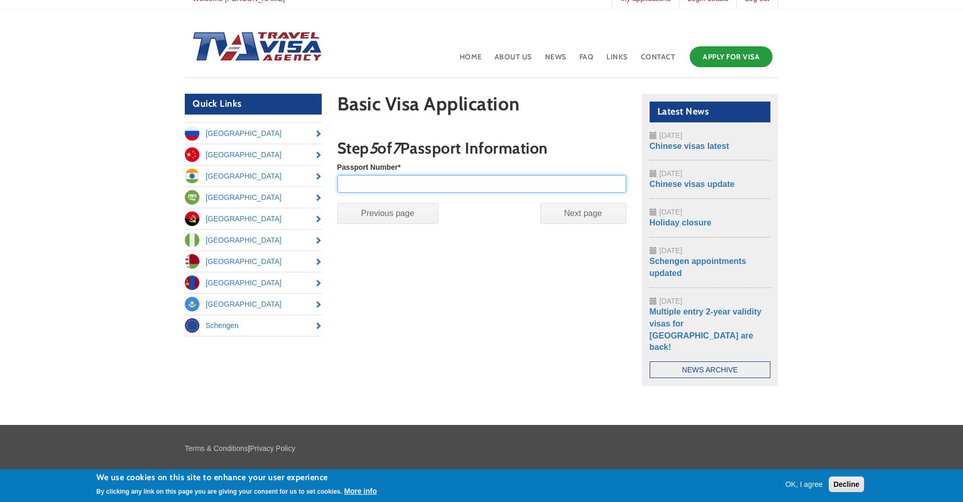
click at [437, 180] on input "Passport Number *" at bounding box center [481, 184] width 289 height 18
type input "157297099"
click at [591, 214] on input "Next page" at bounding box center [583, 213] width 86 height 21
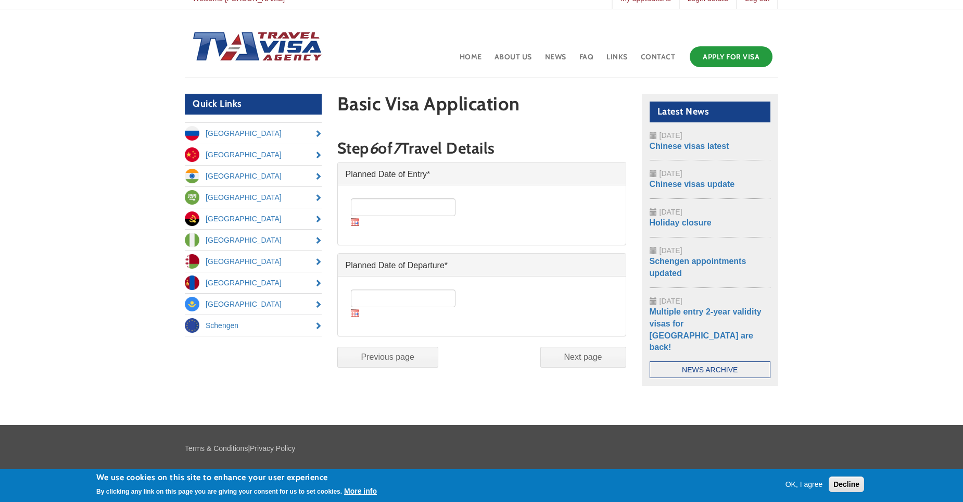
scroll to position [47, 0]
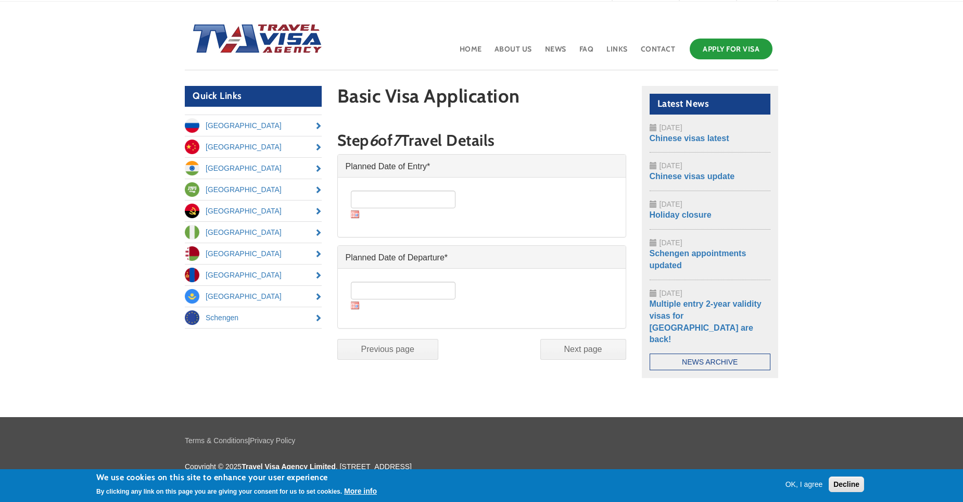
click at [469, 166] on legend "Planned Date of Entry *" at bounding box center [482, 166] width 288 height 23
click at [409, 201] on input "Date *" at bounding box center [403, 200] width 105 height 18
click at [353, 216] on img at bounding box center [355, 214] width 8 height 8
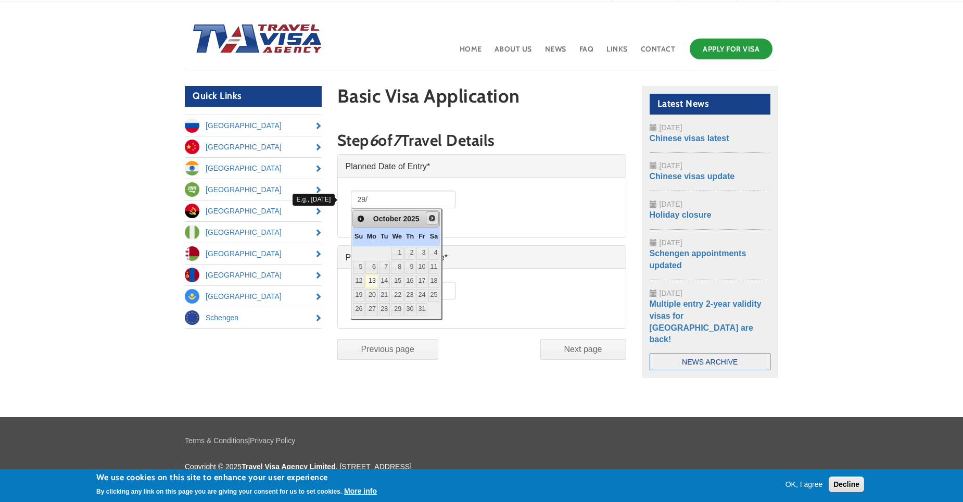
click at [436, 219] on span "Next" at bounding box center [432, 218] width 8 height 8
click at [440, 304] on link "29" at bounding box center [435, 309] width 11 height 13
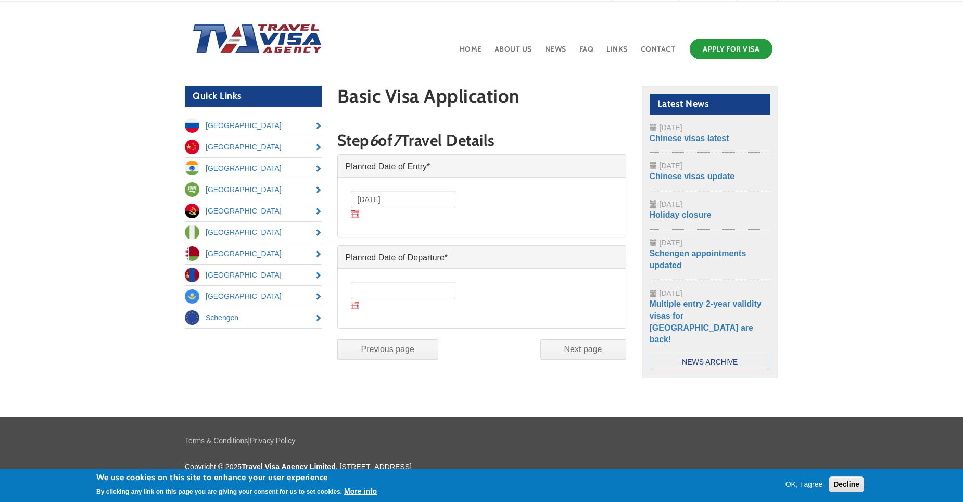
click at [870, 200] on body "Skip to main content [EMAIL_ADDRESS][DOMAIN_NAME] TEL: [PHONE_NUMBER] Welcome […" at bounding box center [481, 240] width 963 height 574
click at [399, 291] on input "Date *" at bounding box center [403, 291] width 105 height 18
click at [355, 310] on div "Date *" at bounding box center [405, 295] width 118 height 39
click at [357, 307] on img at bounding box center [355, 305] width 8 height 8
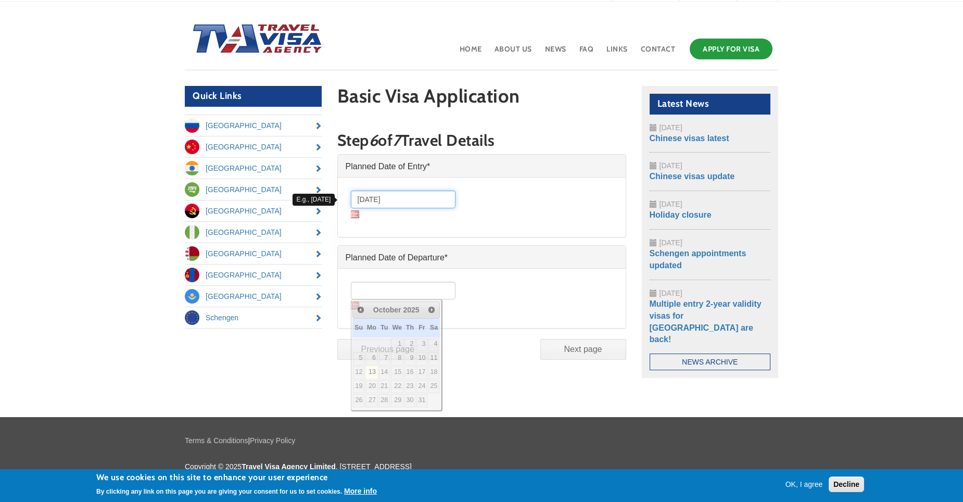
click at [381, 199] on input "[DATE]" at bounding box center [403, 200] width 105 height 18
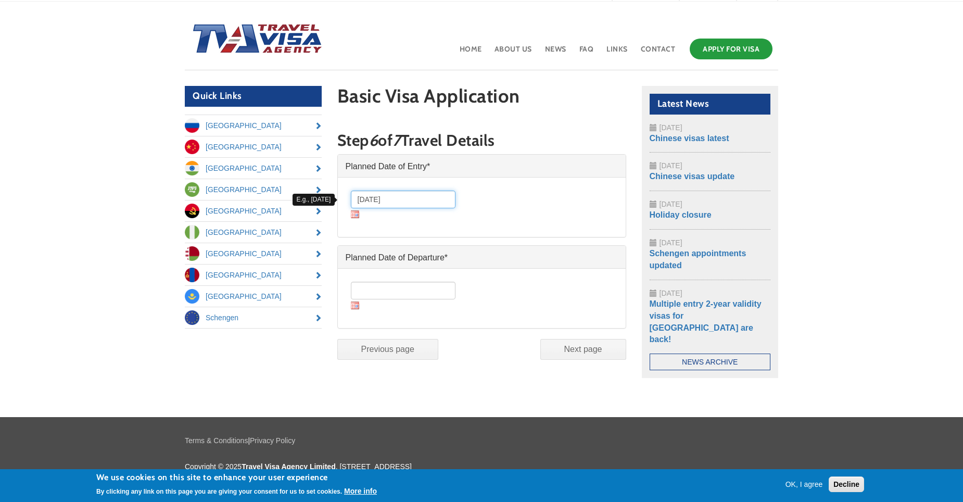
click at [360, 201] on input "[DATE]" at bounding box center [403, 200] width 105 height 18
click at [353, 214] on img at bounding box center [355, 214] width 8 height 8
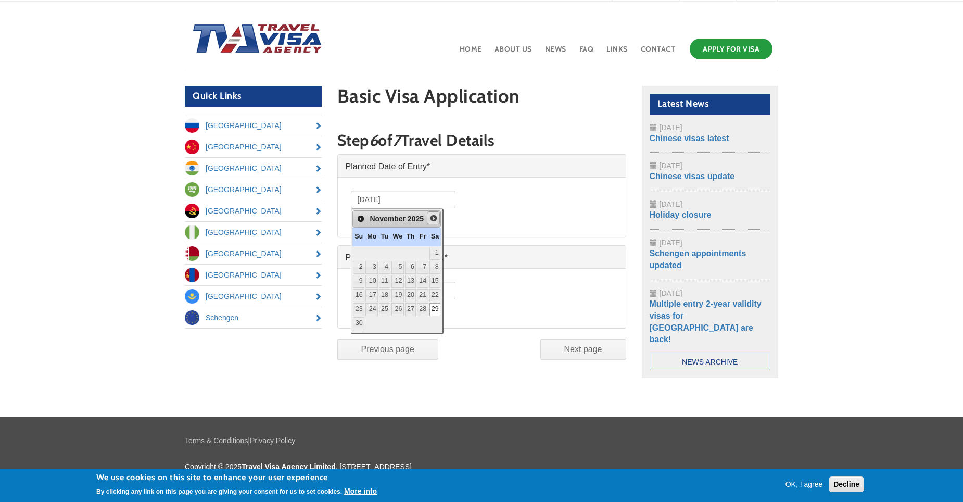
click at [438, 218] on span "Next" at bounding box center [434, 218] width 8 height 8
click at [364, 267] on link "7" at bounding box center [358, 267] width 11 height 13
type input "[DATE]"
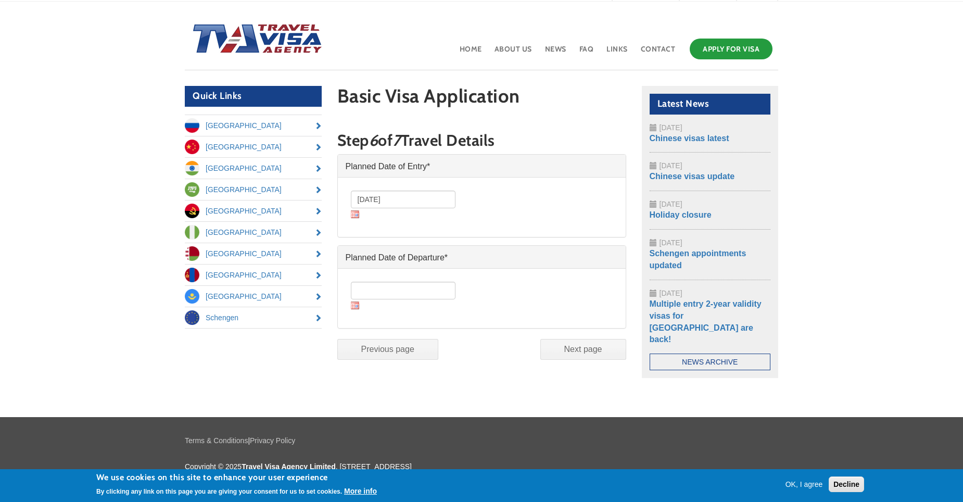
click at [357, 306] on img at bounding box center [355, 305] width 8 height 8
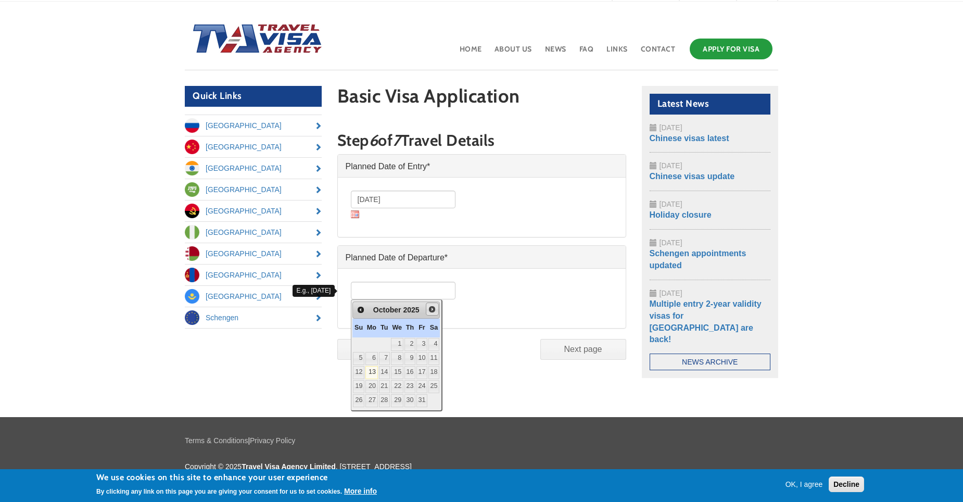
click at [436, 312] on span "Next" at bounding box center [432, 309] width 8 height 8
click at [440, 403] on link "29" at bounding box center [435, 400] width 11 height 13
type input "[DATE]"
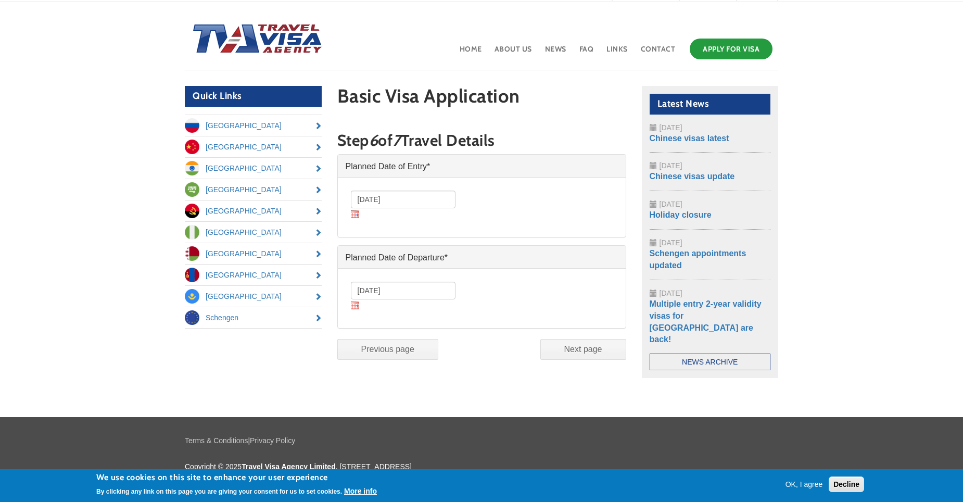
click at [552, 320] on div "[DATE] Date *" at bounding box center [479, 298] width 267 height 44
click at [588, 352] on input "Next page" at bounding box center [583, 349] width 86 height 21
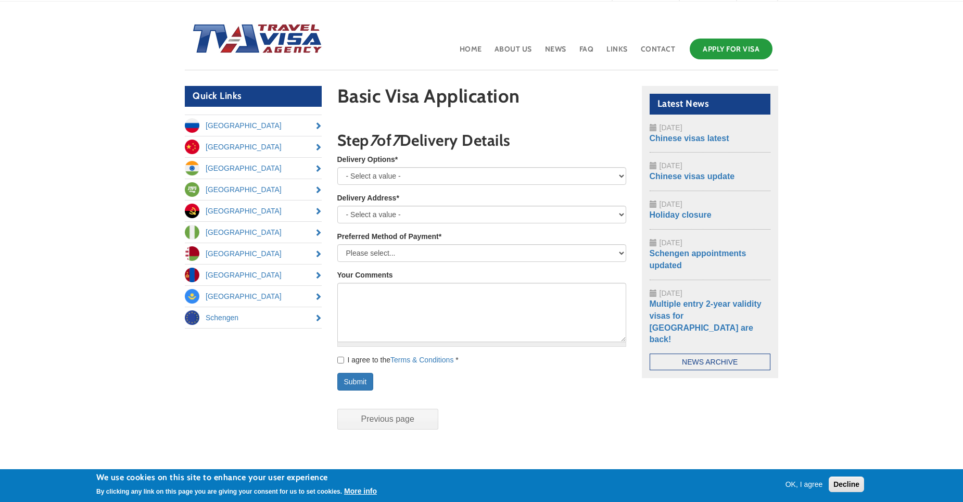
scroll to position [117, 0]
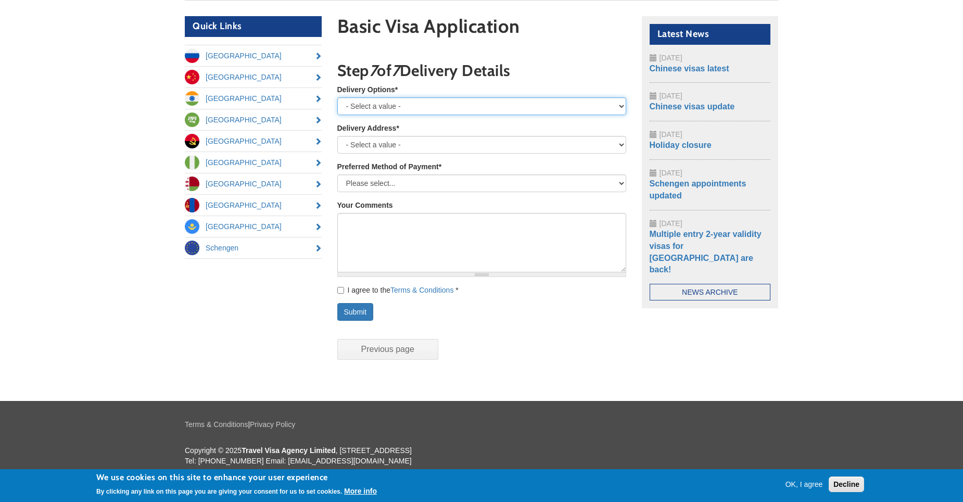
click at [438, 108] on select "- Select a value - Royal Mail Special Delivery - next day until 1pm Royal Mail …" at bounding box center [481, 106] width 289 height 18
select select "Royal Mail Special Delivery - next day until 1pm"
click at [337, 97] on select "- Select a value - Royal Mail Special Delivery - next day until 1pm Royal Mail …" at bounding box center [481, 106] width 289 height 18
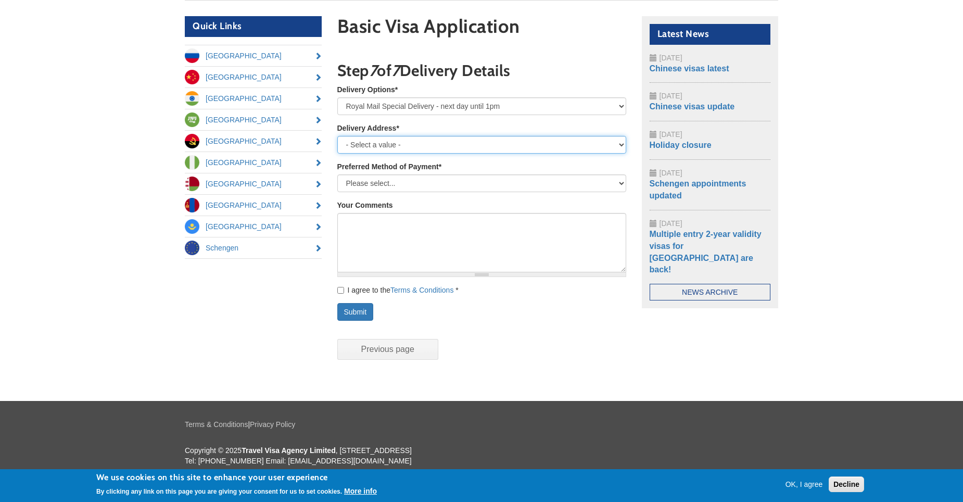
click at [476, 147] on select "- Select a value - My Home My Work or Study Address Other (please specify below)" at bounding box center [481, 145] width 289 height 18
select select "Home"
click at [337, 136] on select "- Select a value - My Home My Work or Study Address Other (please specify below)" at bounding box center [481, 145] width 289 height 18
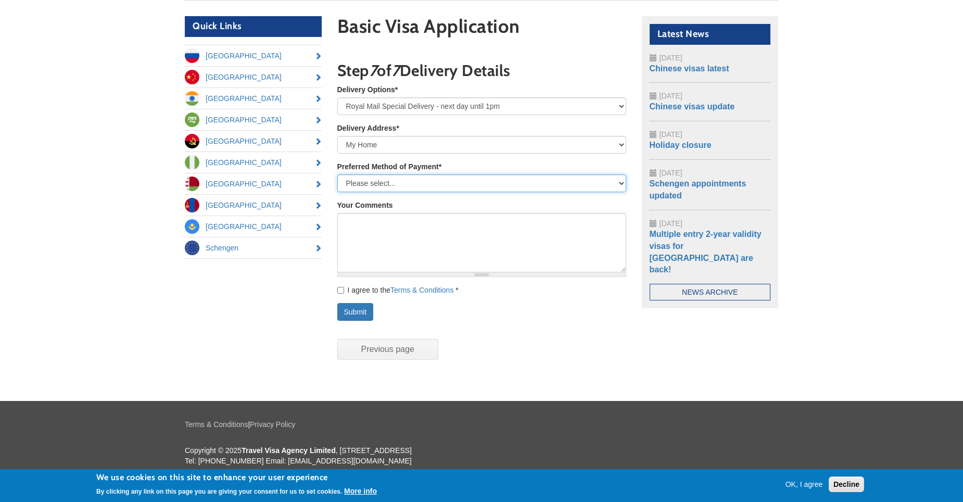
click at [441, 180] on select "Please select... Bank Transfer Credit/debit card (3.5% admin fee will be added …" at bounding box center [481, 183] width 289 height 18
click at [337, 174] on select "Please select... Bank Transfer Credit/debit card (3.5% admin fee will be added …" at bounding box center [481, 183] width 289 height 18
click at [470, 188] on select "Please select... Bank Transfer Credit/debit card (3.5% admin fee will be added …" at bounding box center [481, 183] width 289 height 18
select select "bank transfer"
click at [337, 174] on select "Please select... Bank Transfer Credit/debit card (3.5% admin fee will be added …" at bounding box center [481, 183] width 289 height 18
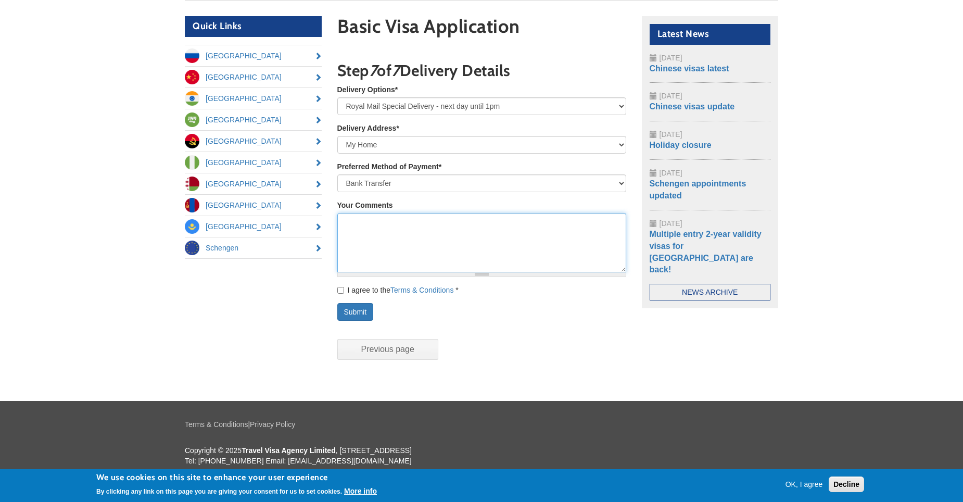
click at [450, 239] on textarea "Your Comments" at bounding box center [481, 242] width 289 height 59
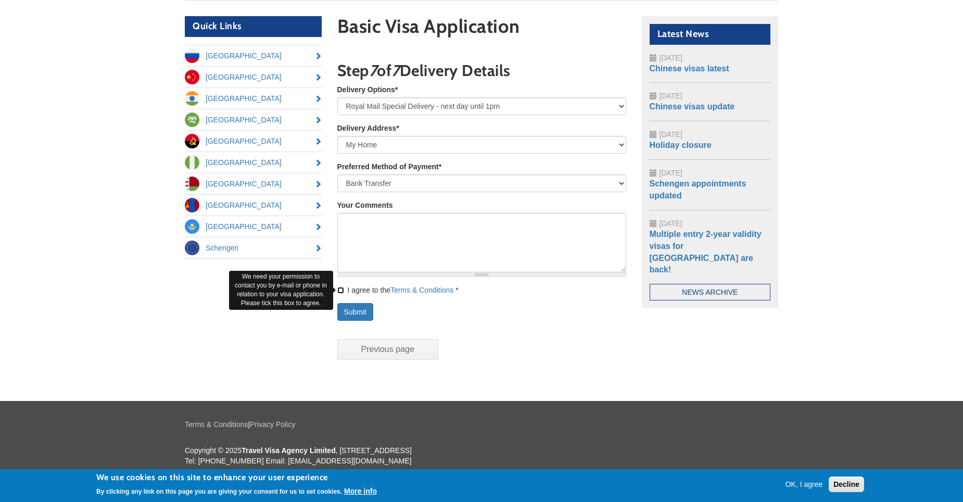
click at [340, 291] on input "I agree to the Terms & Conditions *" at bounding box center [340, 290] width 7 height 7
checkbox input "true"
click at [480, 224] on textarea "Your Comments" at bounding box center [481, 242] width 289 height 59
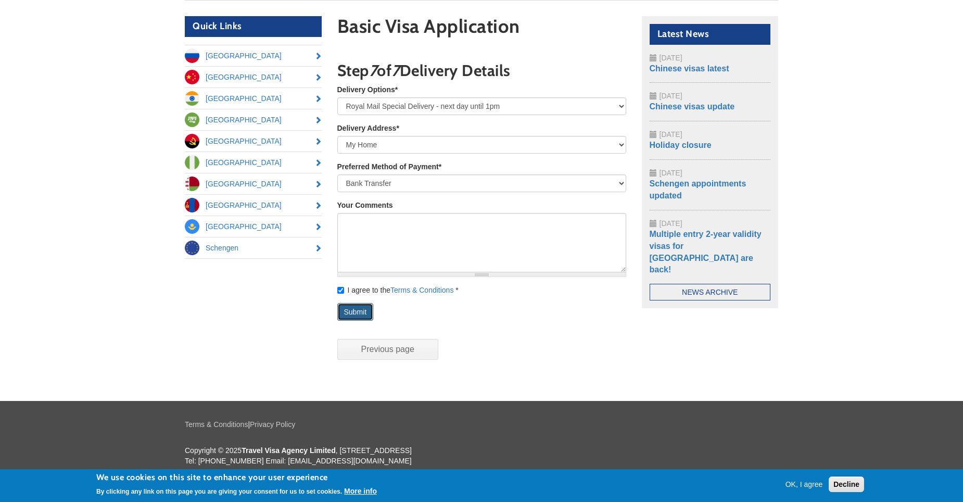
click at [356, 313] on button "Submit" at bounding box center [355, 312] width 36 height 18
click at [356, 310] on button "Submit" at bounding box center [355, 312] width 36 height 18
click at [399, 350] on input "Previous page" at bounding box center [387, 349] width 101 height 21
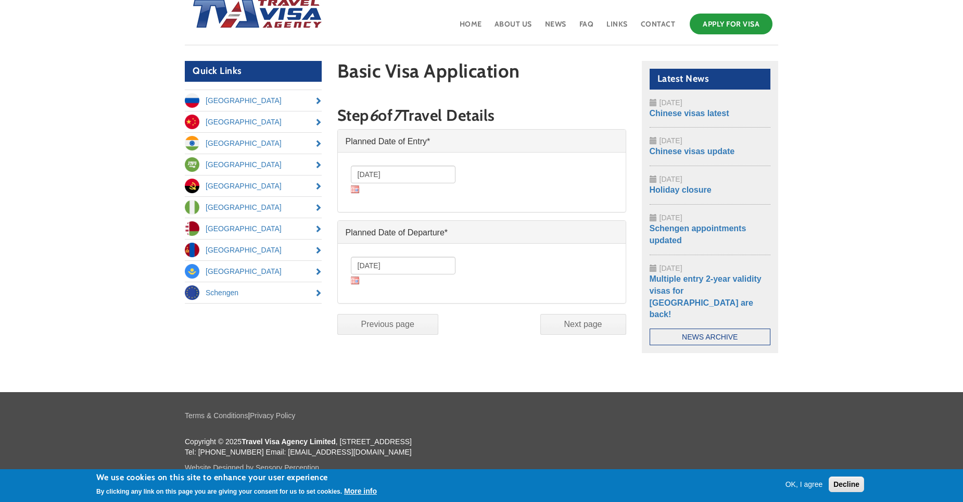
scroll to position [47, 0]
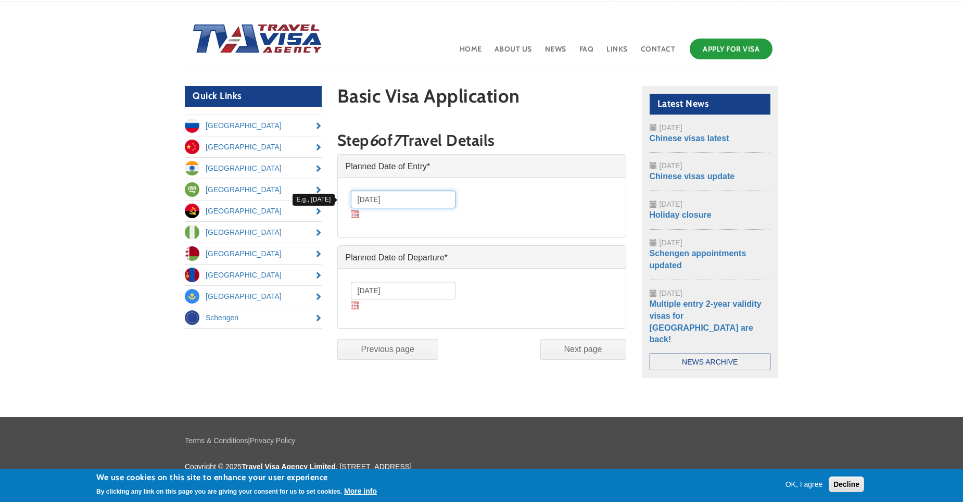
click at [365, 200] on input "[DATE]" at bounding box center [403, 200] width 105 height 18
click at [356, 218] on img at bounding box center [355, 214] width 8 height 8
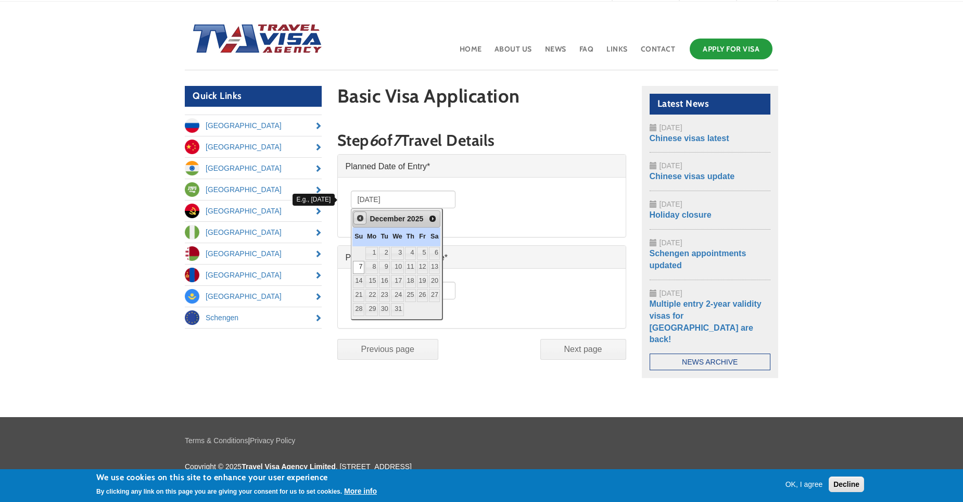
click at [362, 221] on span "Prev" at bounding box center [360, 218] width 8 height 8
click at [440, 307] on link "29" at bounding box center [435, 309] width 11 height 13
type input "[DATE]"
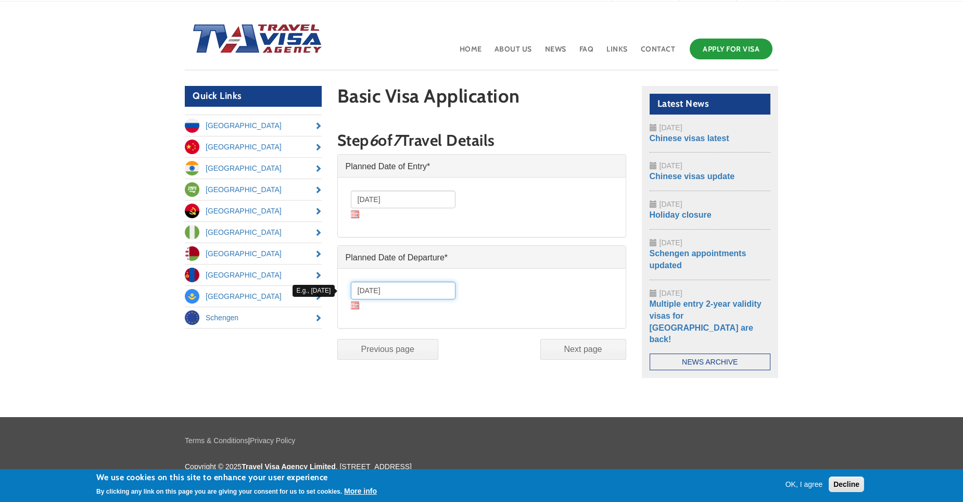
click at [388, 292] on input "[DATE]" at bounding box center [403, 291] width 105 height 18
click at [358, 306] on img at bounding box center [355, 305] width 8 height 8
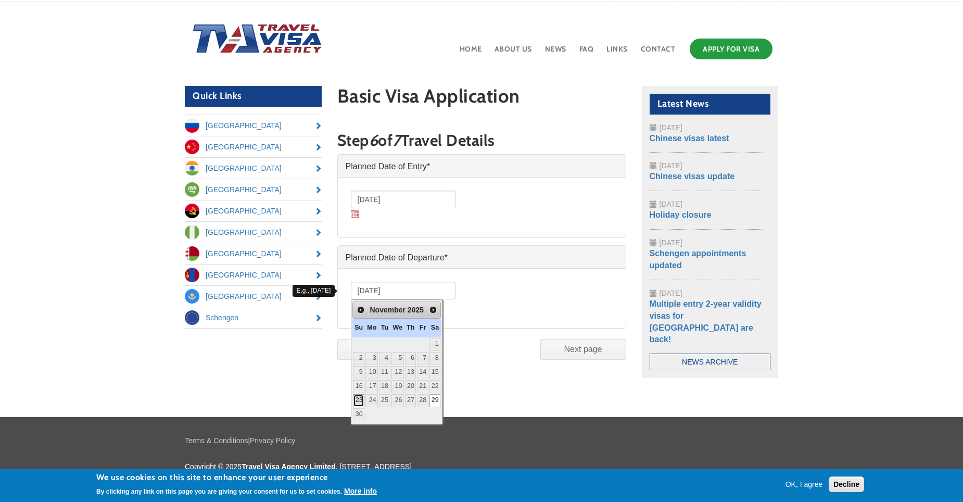
click at [358, 399] on link "23" at bounding box center [358, 400] width 11 height 13
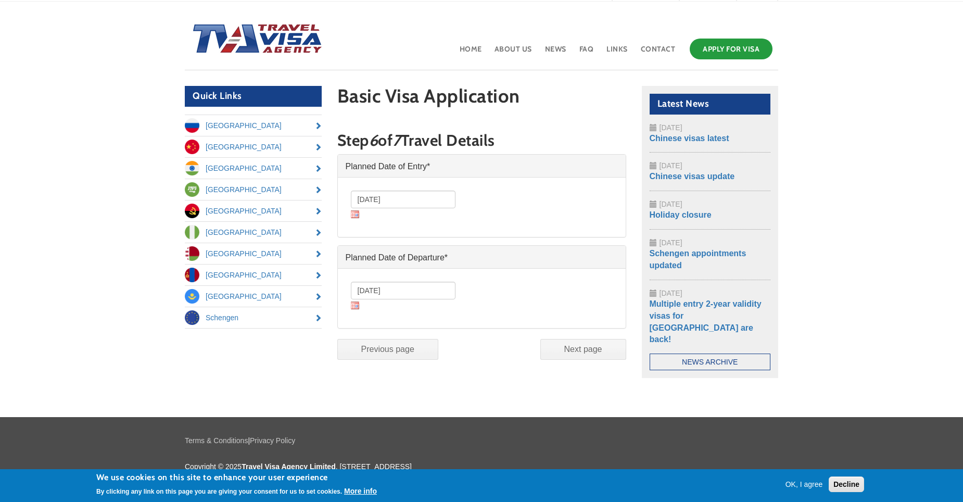
click at [528, 281] on div "[DATE] Date *" at bounding box center [479, 298] width 267 height 44
click at [584, 353] on input "Next page" at bounding box center [583, 349] width 86 height 21
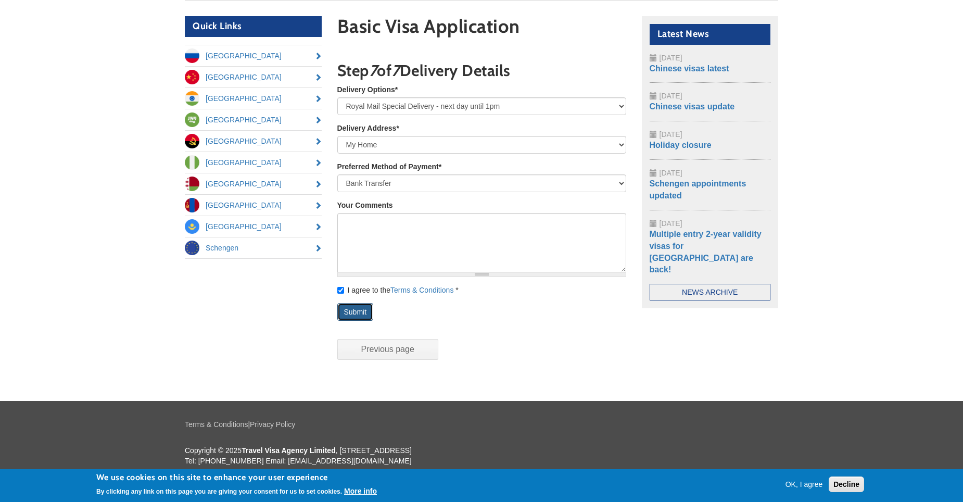
click at [363, 312] on button "Submit" at bounding box center [355, 312] width 36 height 18
click at [392, 352] on input "Previous page" at bounding box center [387, 349] width 101 height 21
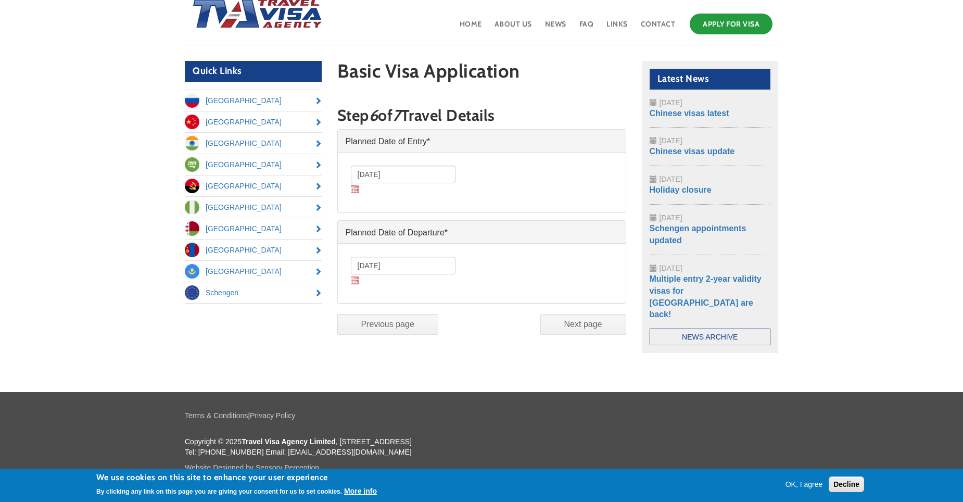
scroll to position [47, 0]
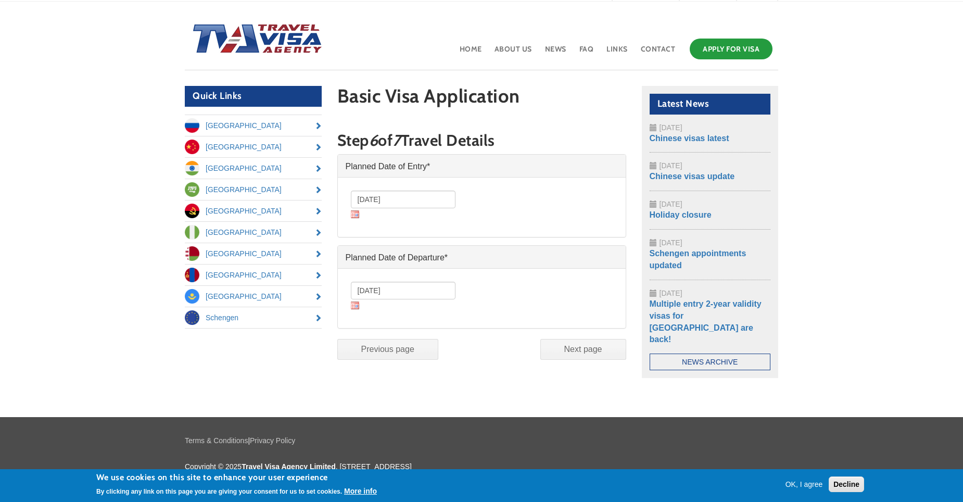
click at [355, 309] on img at bounding box center [355, 305] width 8 height 8
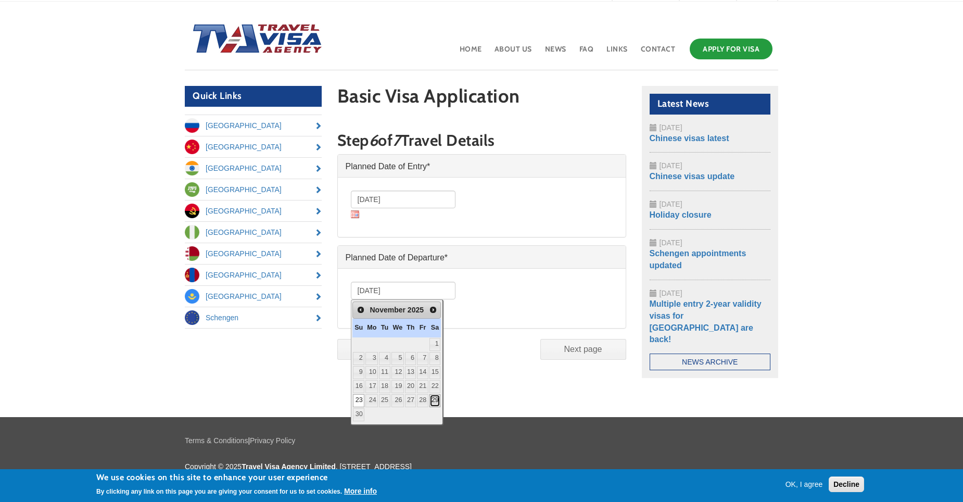
click at [440, 399] on link "29" at bounding box center [435, 400] width 11 height 13
type input "[DATE]"
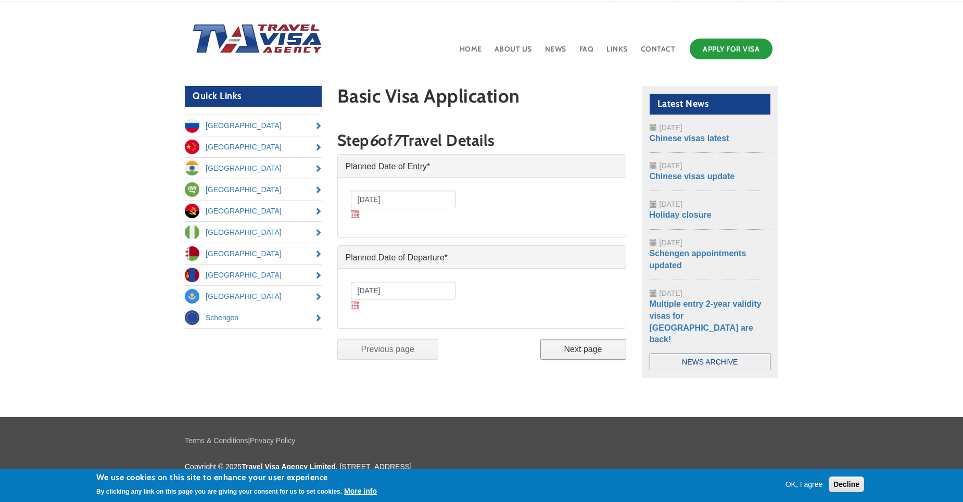
click at [588, 349] on input "Next page" at bounding box center [583, 349] width 86 height 21
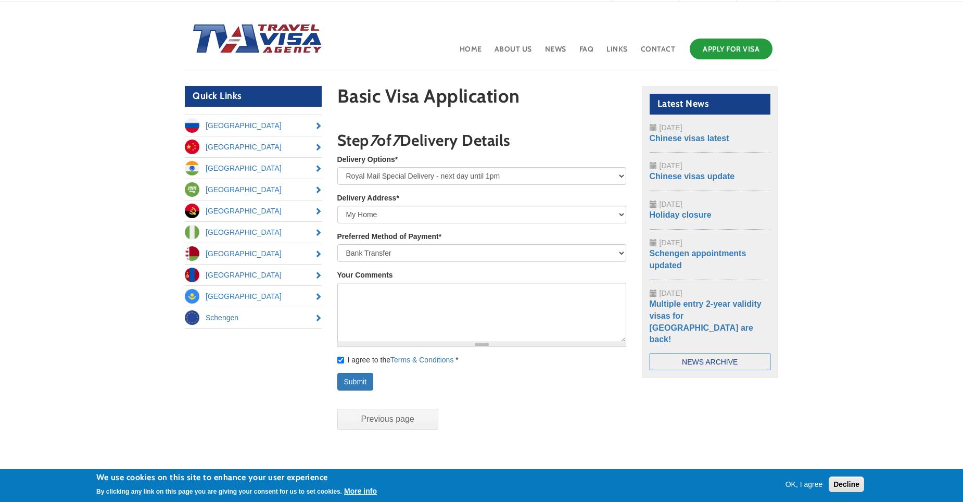
scroll to position [117, 0]
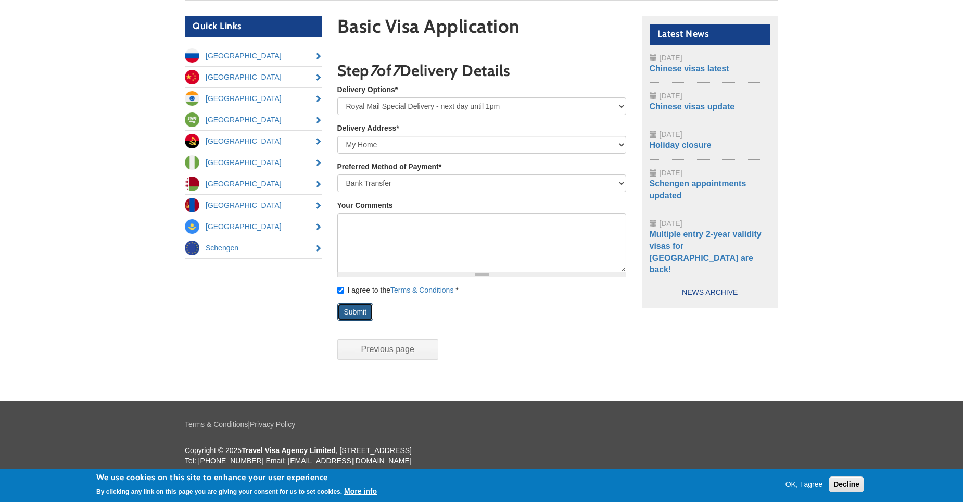
click at [363, 314] on button "Submit" at bounding box center [355, 312] width 36 height 18
